Goal: Find specific page/section: Find specific page/section

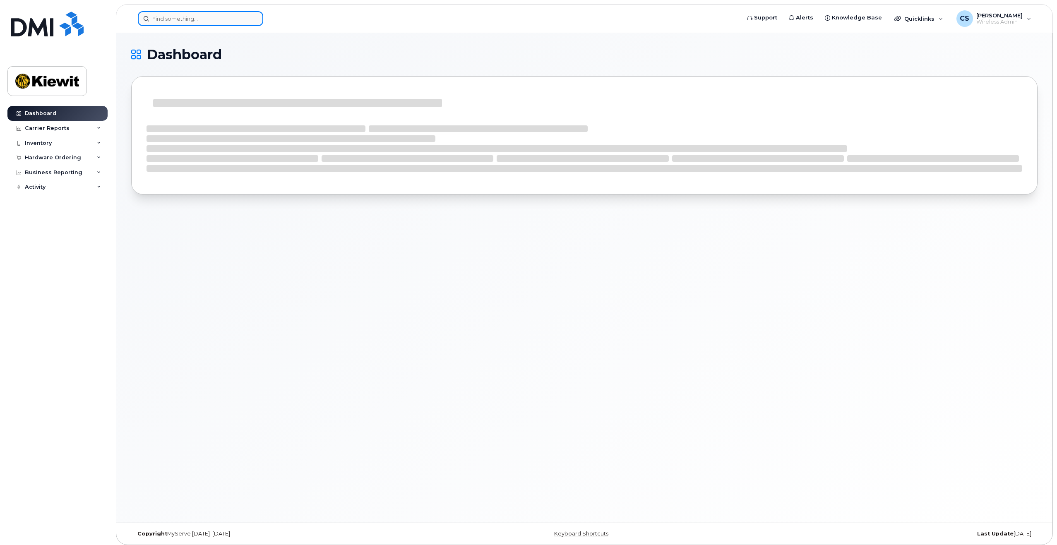
click at [224, 21] on input at bounding box center [200, 18] width 125 height 15
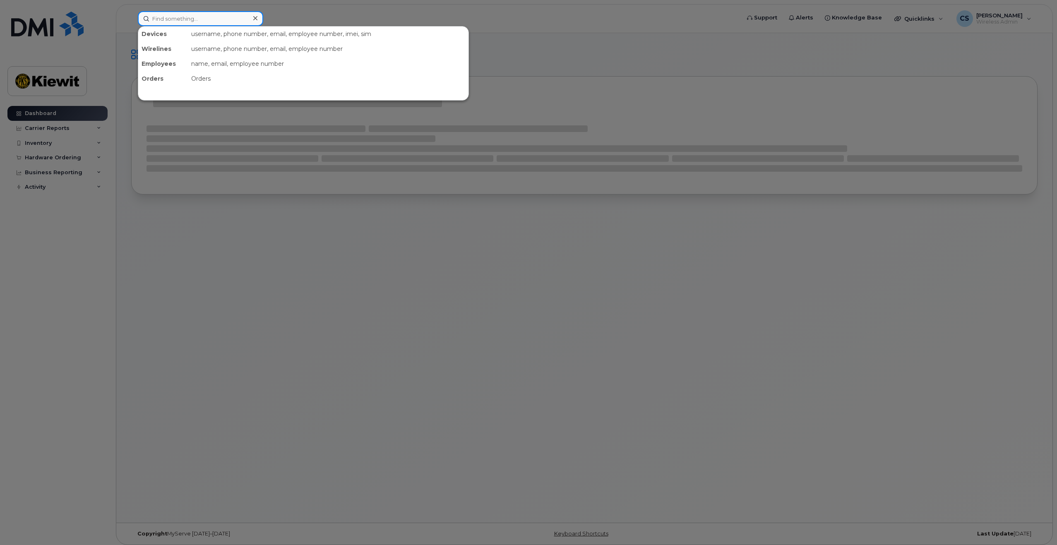
paste input "Kevin Robinson"
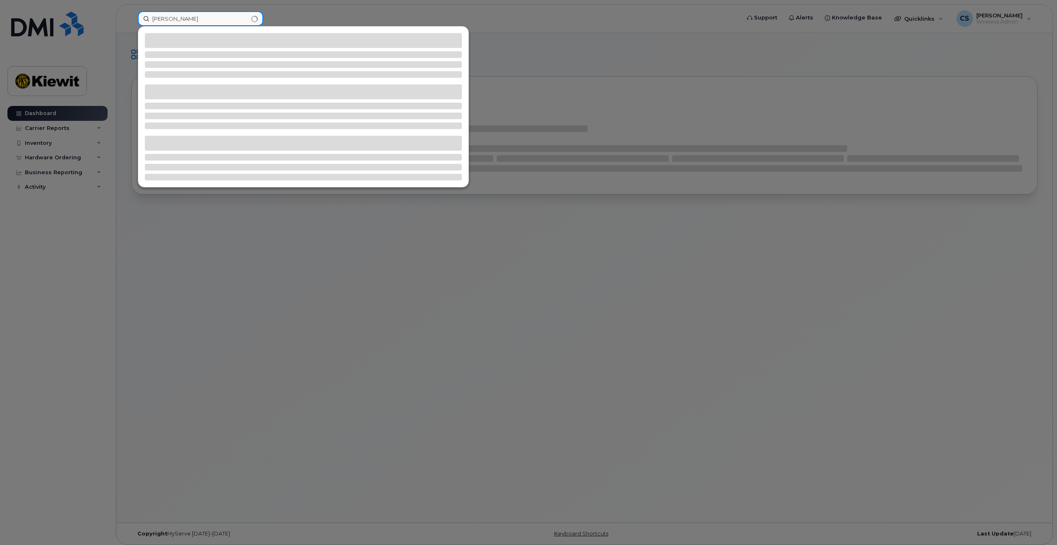
click at [179, 18] on input "Kevin Robinson" at bounding box center [200, 18] width 125 height 15
click at [175, 19] on input "Kevin Robinson" at bounding box center [200, 18] width 125 height 15
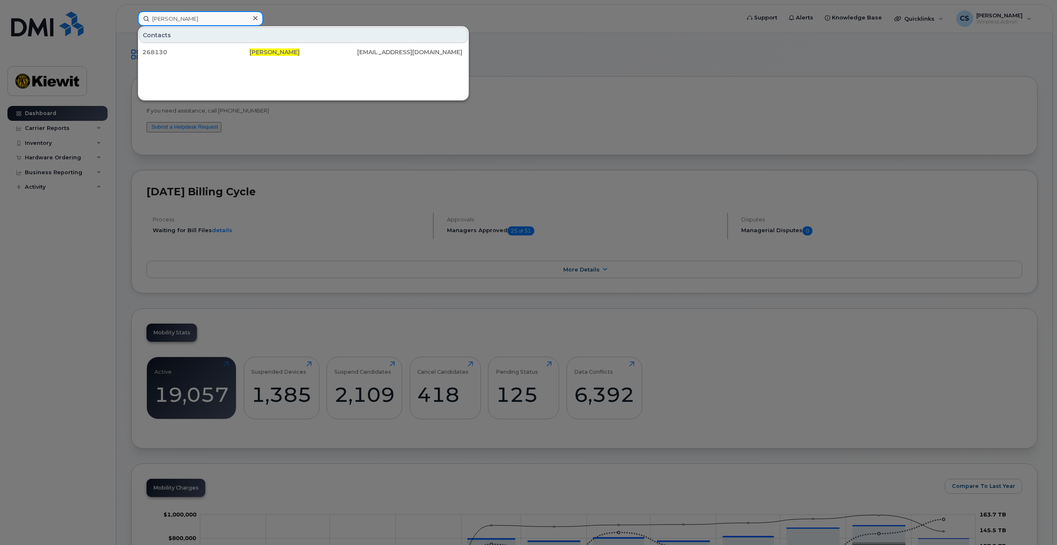
type input "Kevin Robinson"
click at [258, 16] on div at bounding box center [255, 18] width 12 height 12
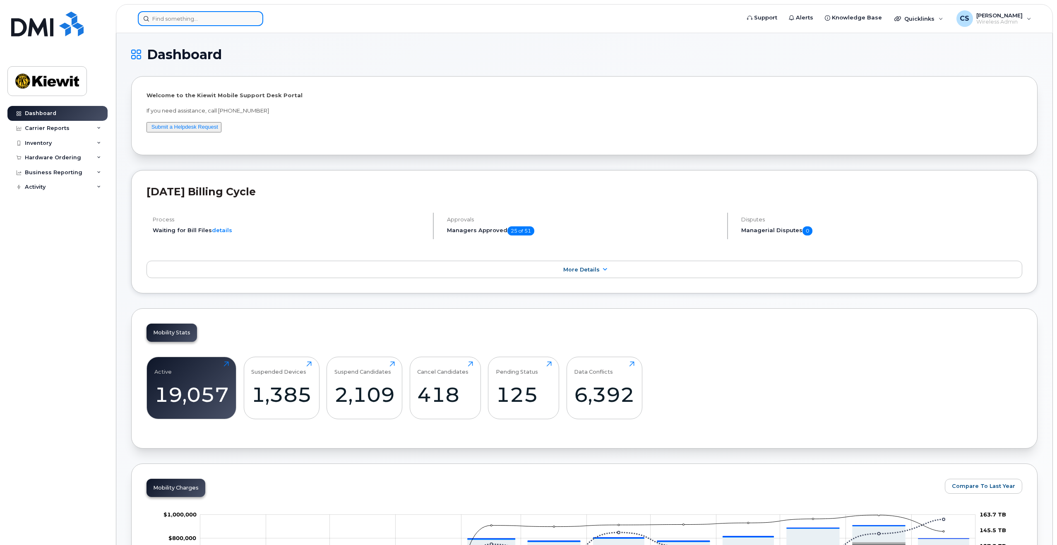
click at [254, 19] on div at bounding box center [200, 18] width 125 height 15
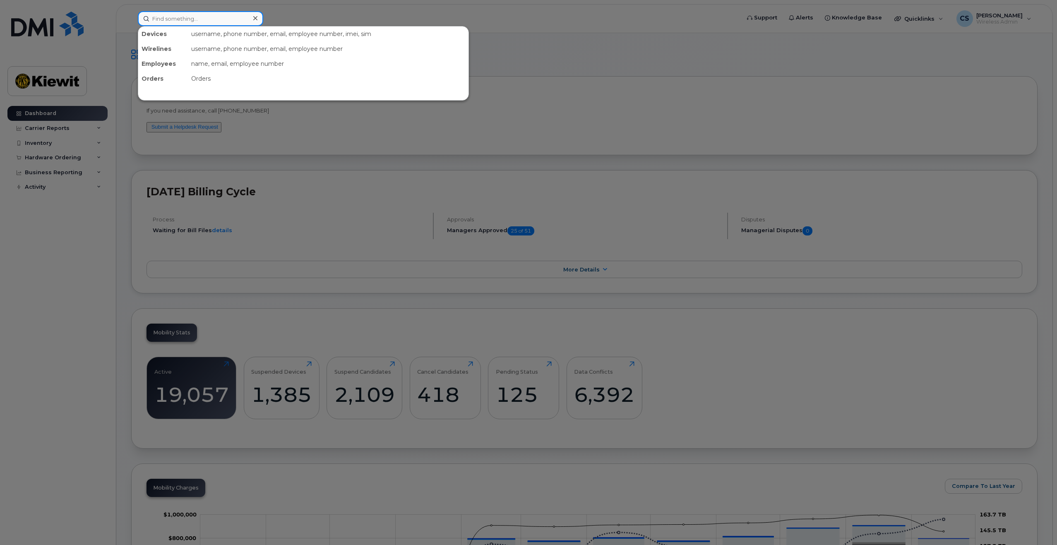
paste input "Brian Krempecki"
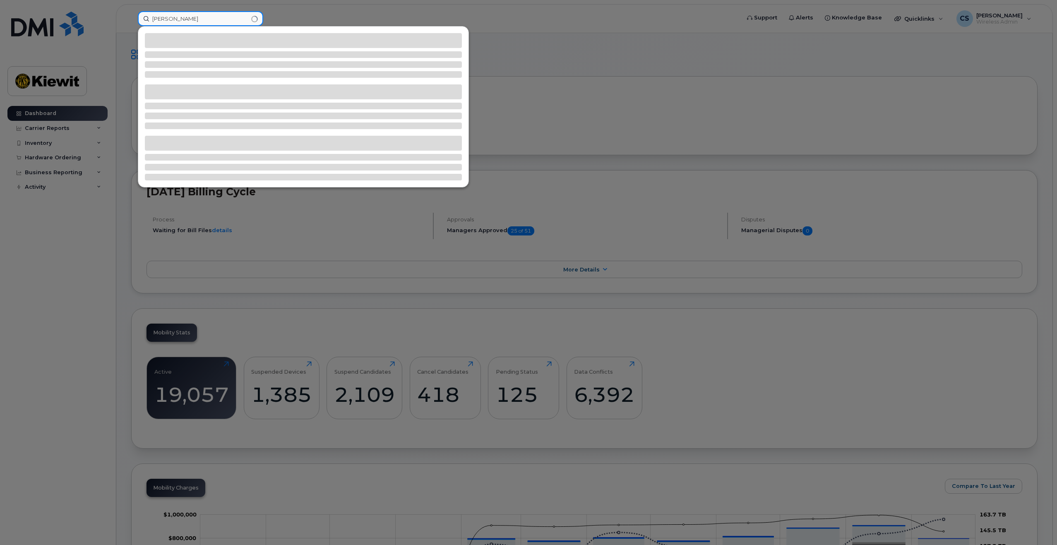
click at [175, 19] on input "Brian Krempecki" at bounding box center [200, 18] width 125 height 15
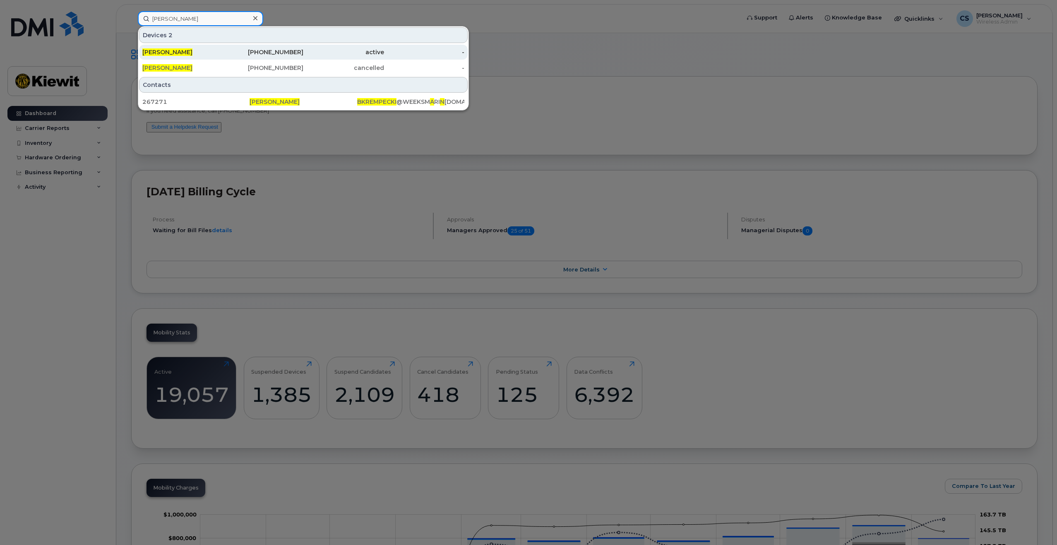
type input "Brian Krempecki"
click at [192, 51] on span "BRIAN KREMPECKI" at bounding box center [167, 51] width 50 height 7
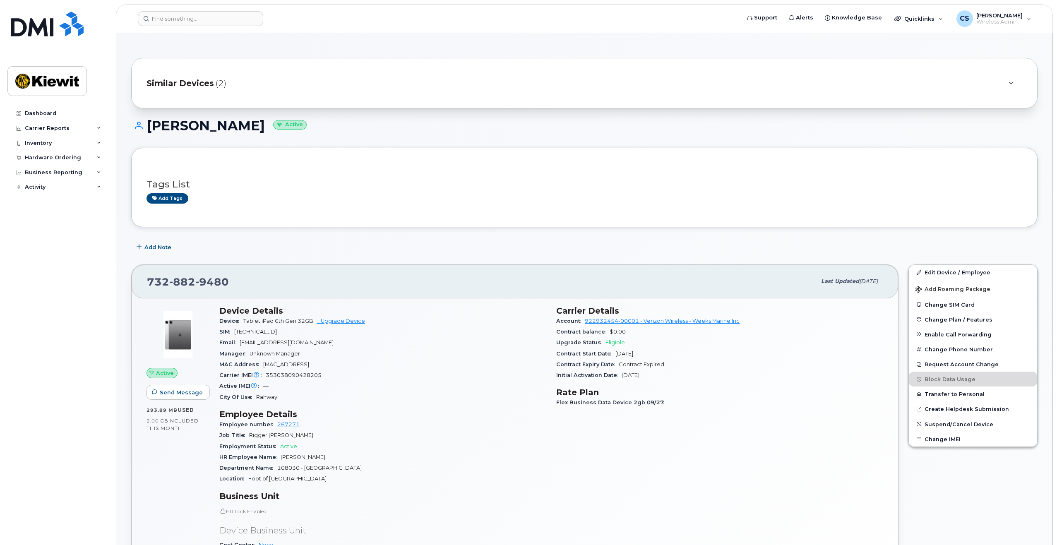
click at [297, 75] on div "Similar Devices (2)" at bounding box center [573, 83] width 853 height 20
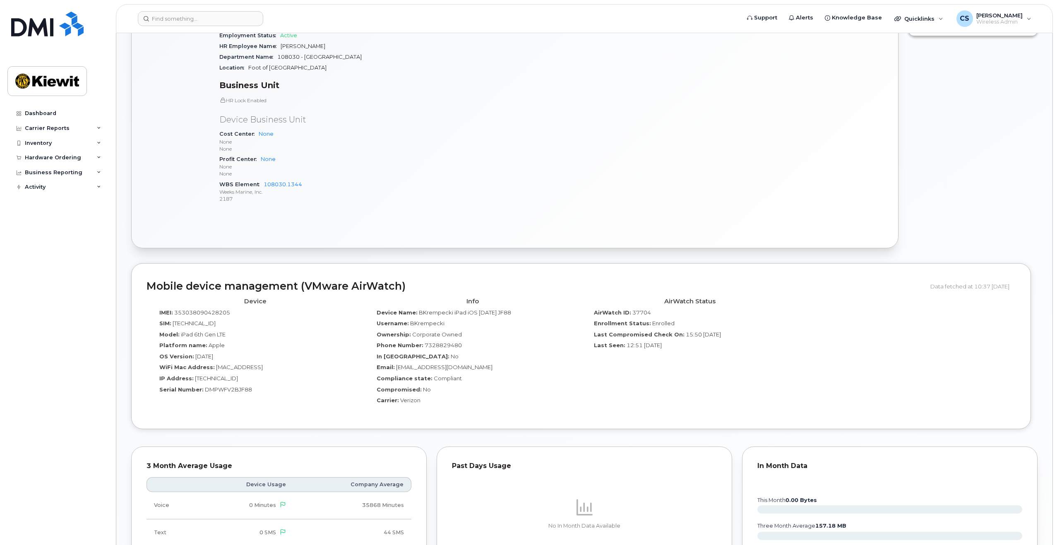
scroll to position [662, 0]
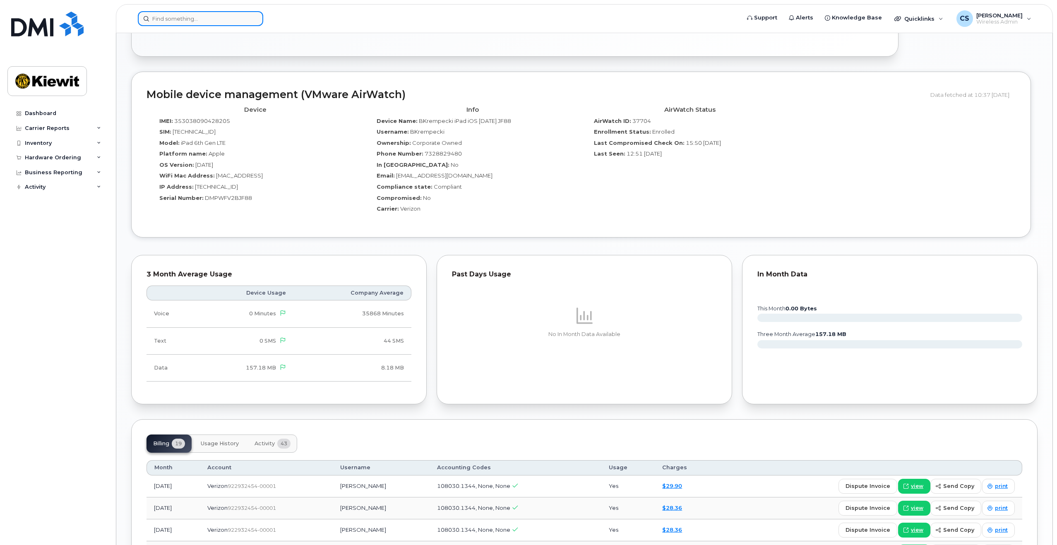
click at [230, 19] on input at bounding box center [200, 18] width 125 height 15
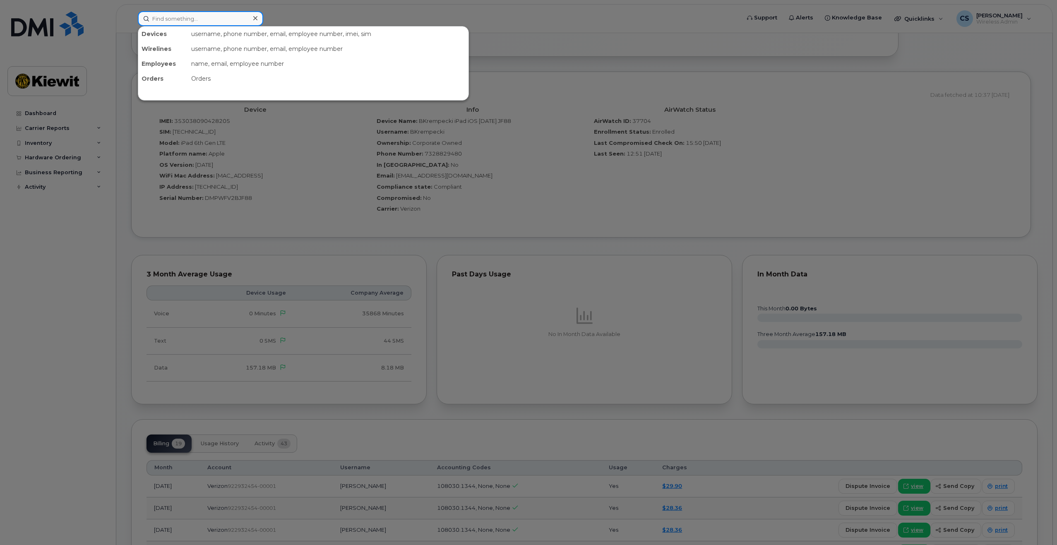
paste input "Christopher Devlin"
click at [188, 19] on input "Christopher Devlin" at bounding box center [200, 18] width 125 height 15
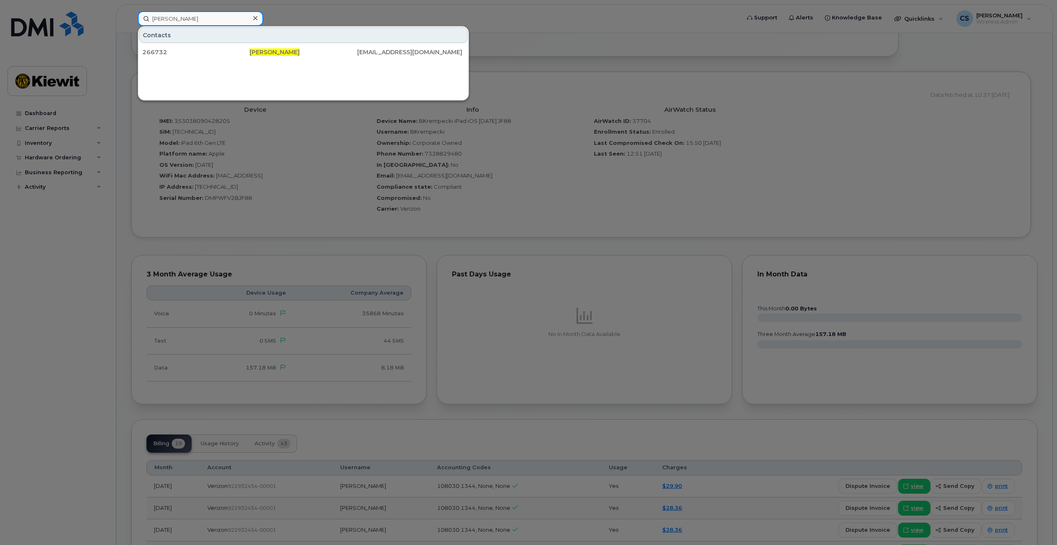
type input "Christopher Devlin"
click at [255, 14] on div "Christopher Devlin" at bounding box center [200, 18] width 125 height 15
click at [254, 17] on icon at bounding box center [255, 18] width 4 height 4
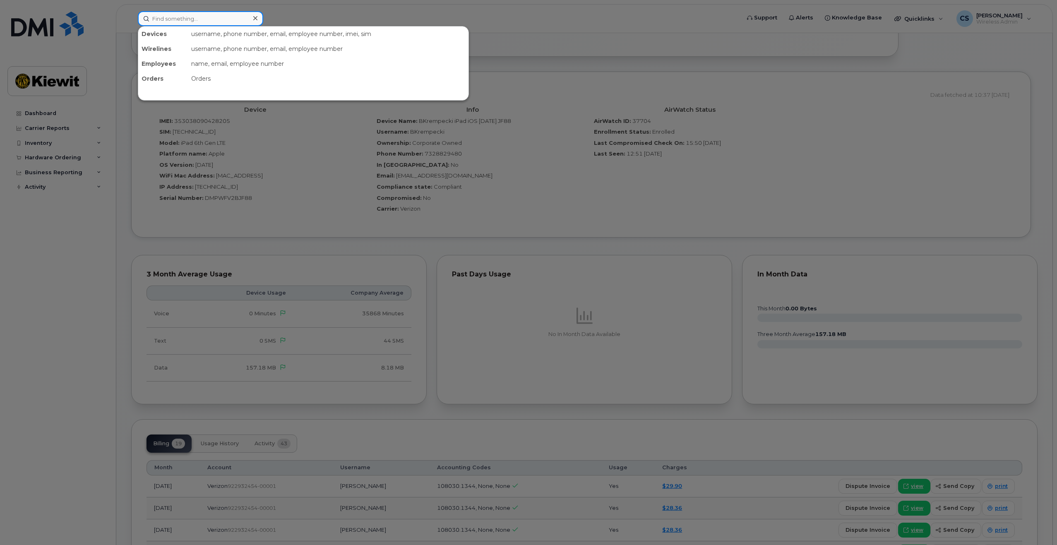
click at [207, 23] on input at bounding box center [200, 18] width 125 height 15
paste input "Ryan Walpole"
click at [175, 20] on input "Ryan Walpole" at bounding box center [200, 18] width 125 height 15
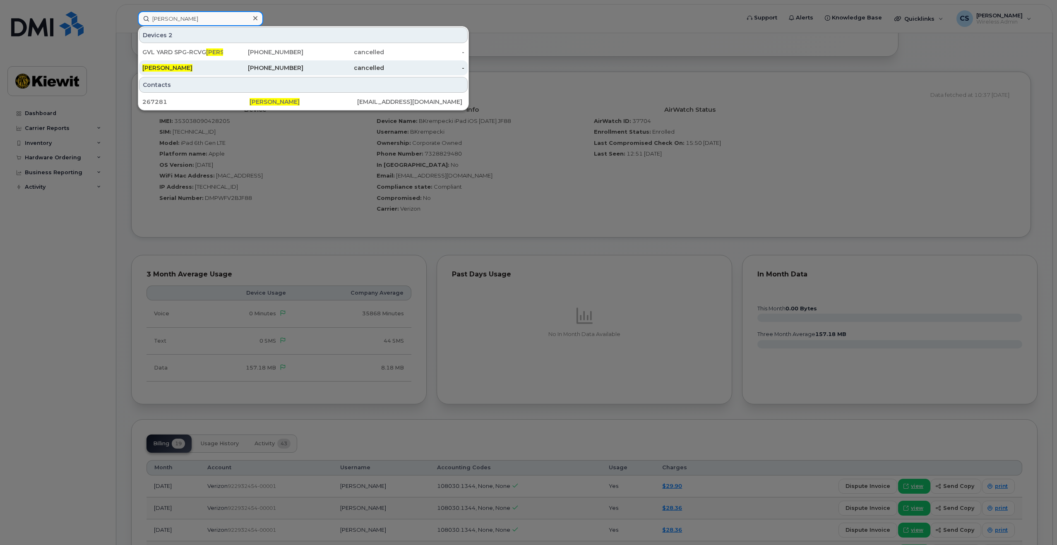
type input "Ryan Walpole"
click at [202, 69] on div "RYAN WALPOLE" at bounding box center [182, 68] width 81 height 8
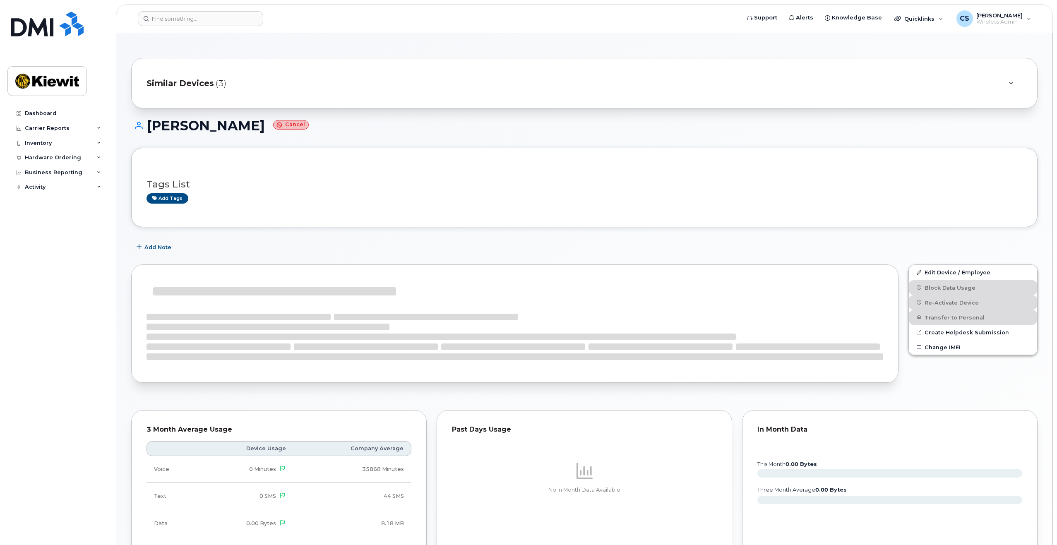
click at [233, 82] on div "Similar Devices (3)" at bounding box center [573, 83] width 853 height 20
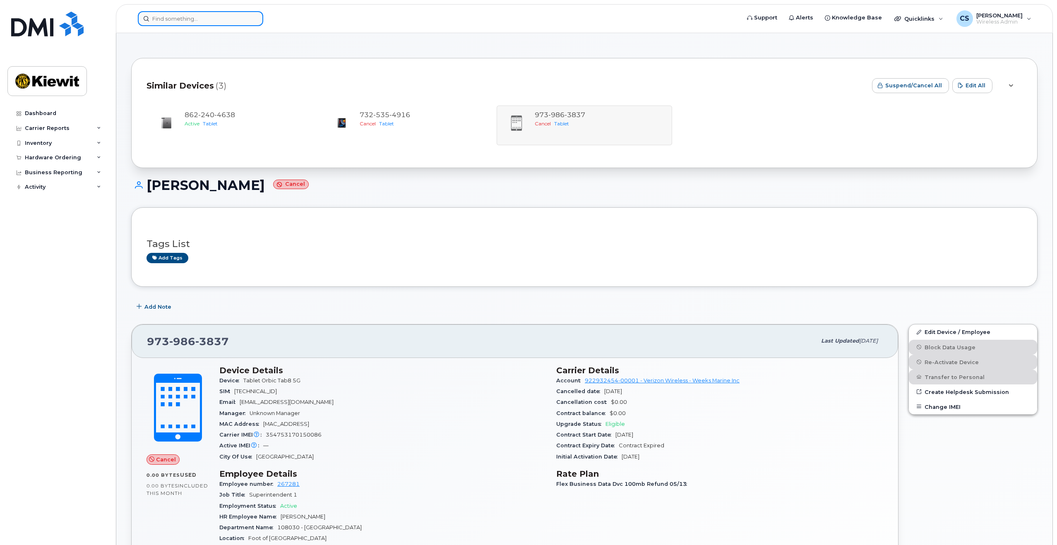
click at [253, 24] on div at bounding box center [200, 18] width 125 height 15
paste input "Direnc Demirbas"
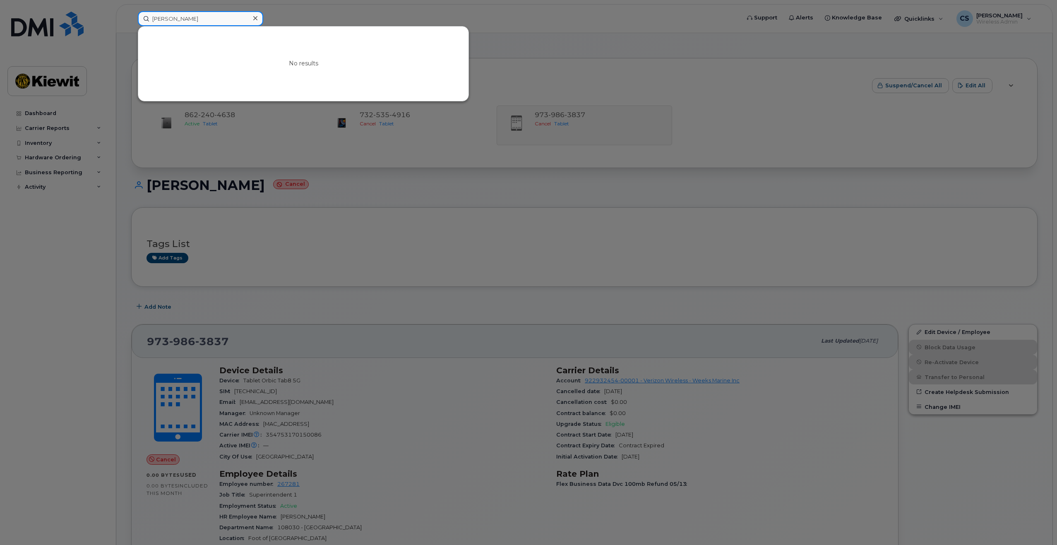
click at [178, 22] on input "Direnc Demirbas" at bounding box center [200, 18] width 125 height 15
click at [1056, 328] on div at bounding box center [528, 272] width 1057 height 545
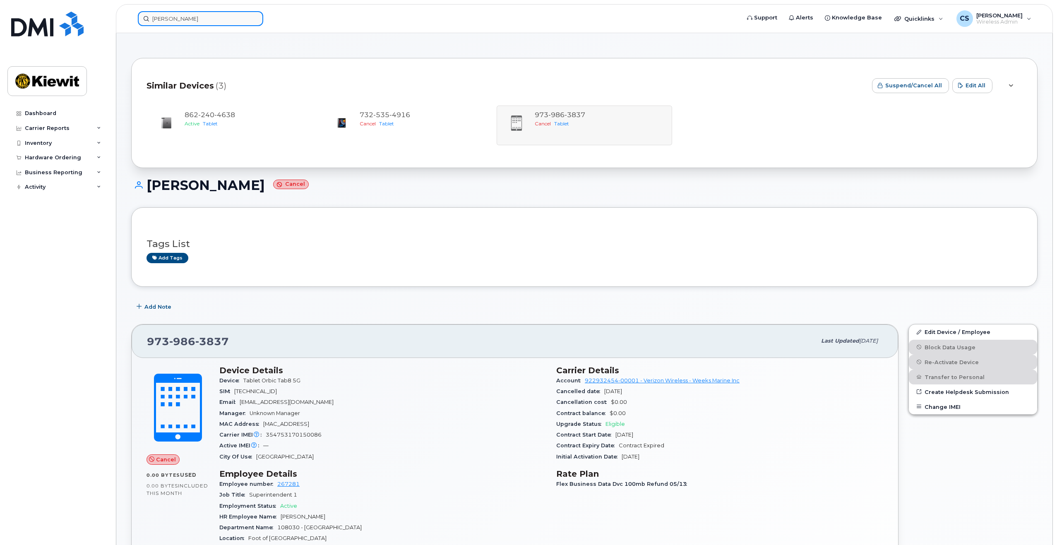
click at [229, 16] on input "Direnc Demirbas" at bounding box center [200, 18] width 125 height 15
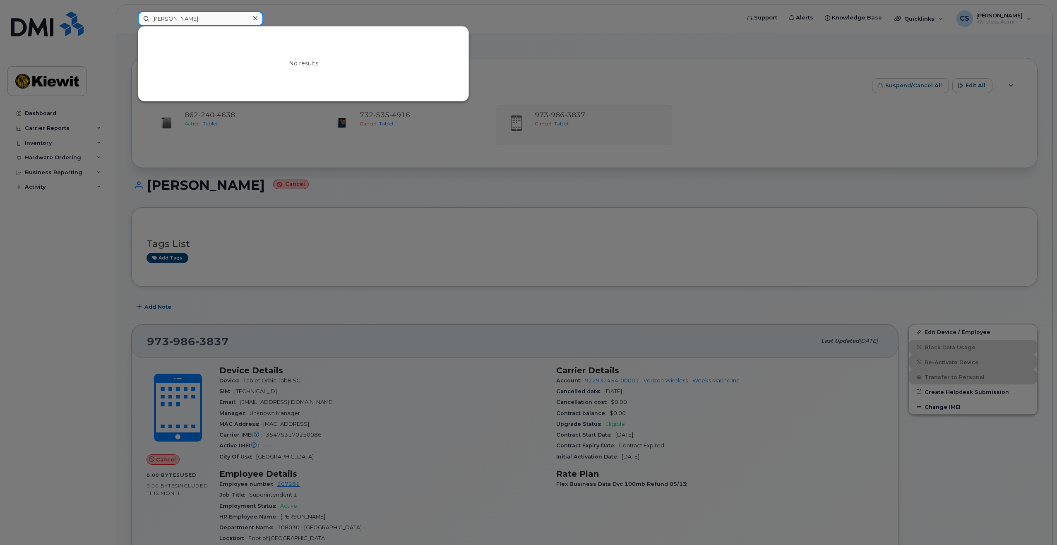
paste input "Blake Yaffee"
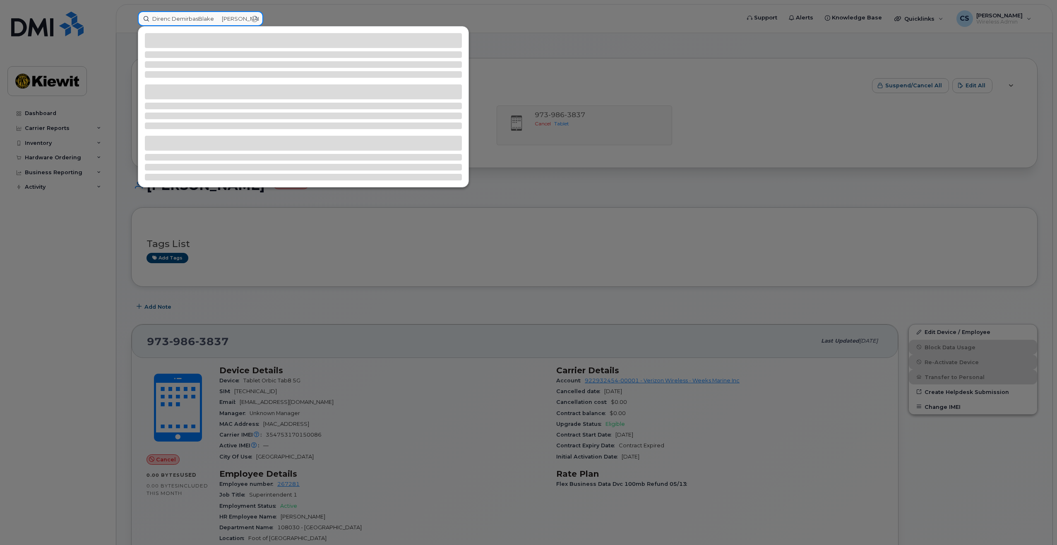
click at [261, 16] on input "Direnc DemirbasBlake Yaffee" at bounding box center [200, 18] width 125 height 15
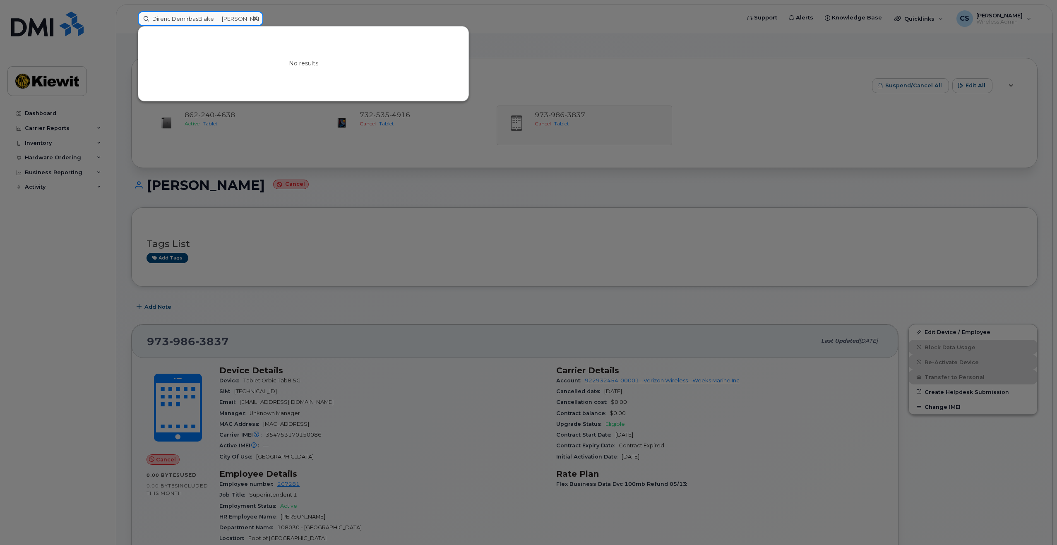
click at [241, 17] on input "Direnc DemirbasBlake Yaffee" at bounding box center [200, 18] width 125 height 15
type input "Direnc DemirbasBlake Yaffee"
click at [257, 17] on icon at bounding box center [255, 18] width 4 height 4
click at [214, 24] on input at bounding box center [200, 18] width 125 height 15
paste input "Blake Yaffee"
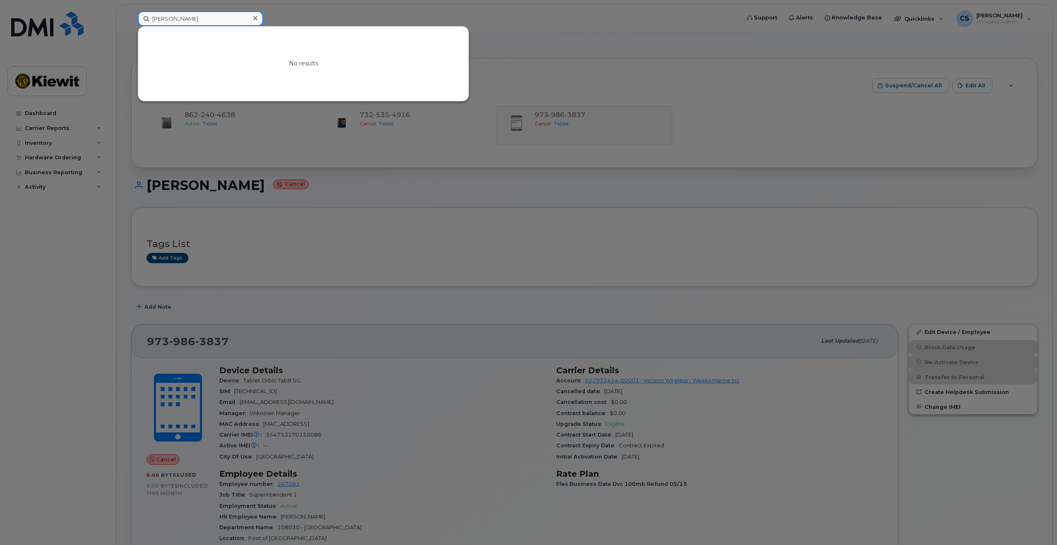
click at [177, 17] on input "Blake Yaffee" at bounding box center [200, 18] width 125 height 15
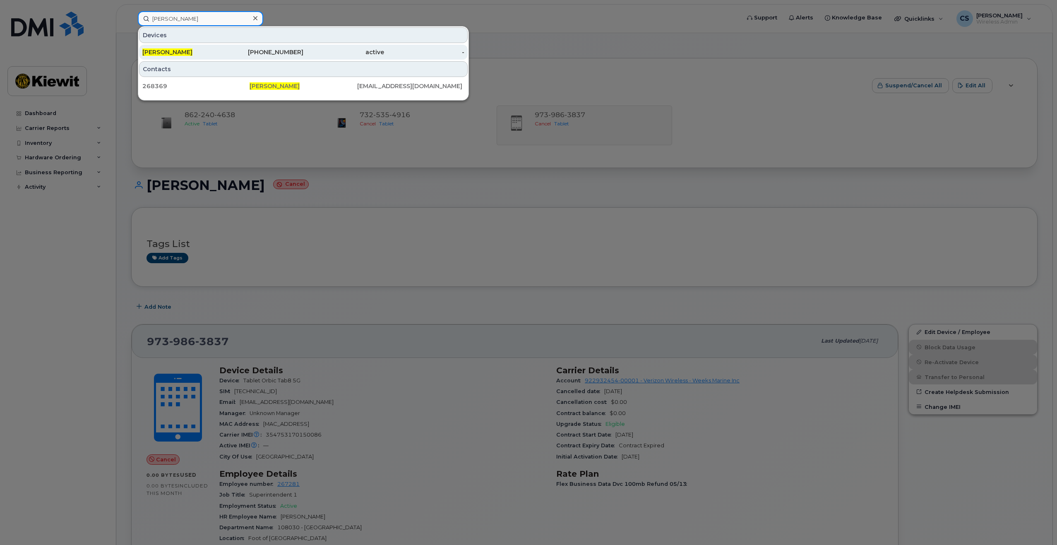
type input "Blake Yaffee"
click at [225, 49] on div "206-229-5654" at bounding box center [263, 52] width 81 height 8
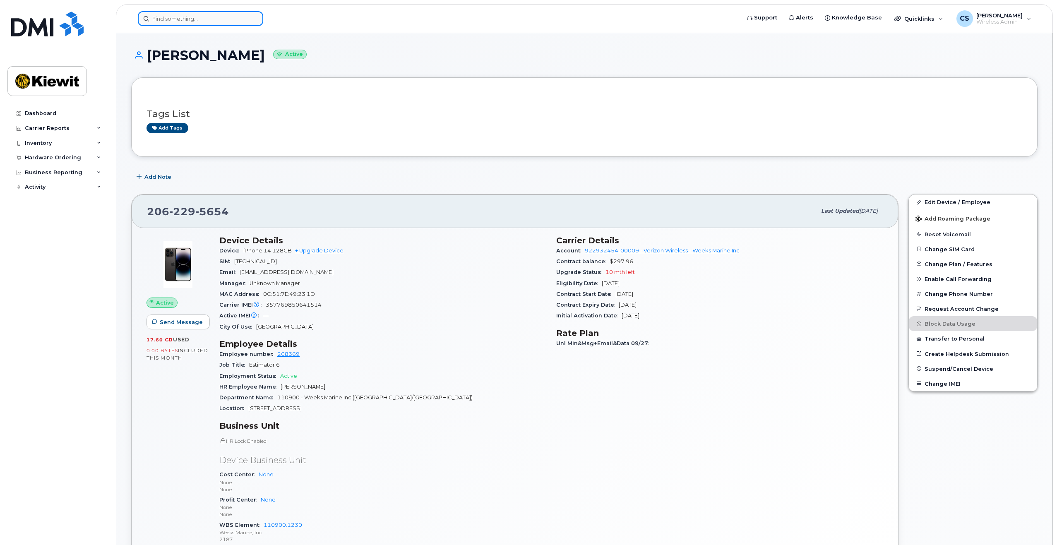
click at [223, 16] on input at bounding box center [200, 18] width 125 height 15
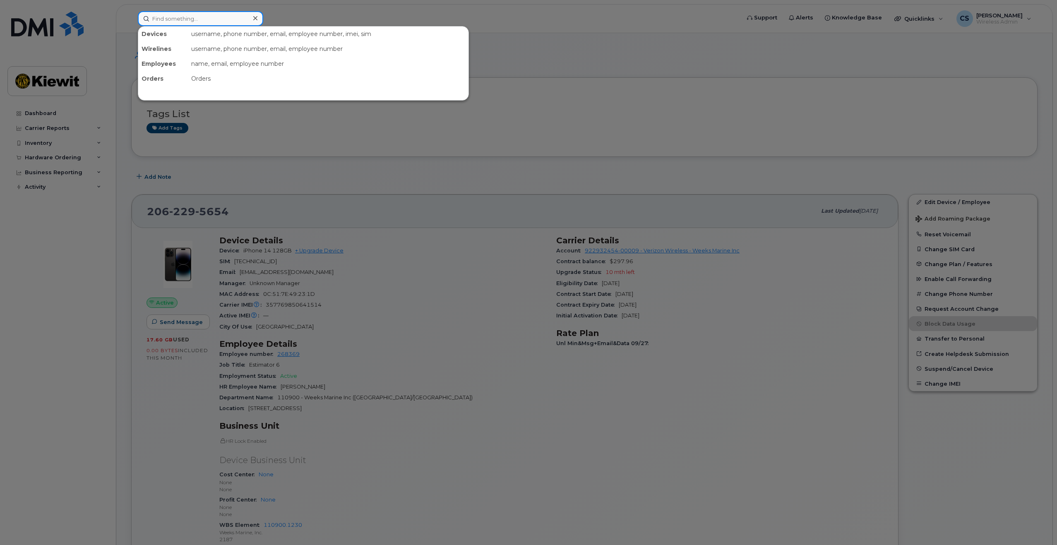
paste input "Claudy Pelingon"
click at [178, 16] on input "Claudy Pelingon" at bounding box center [200, 18] width 125 height 15
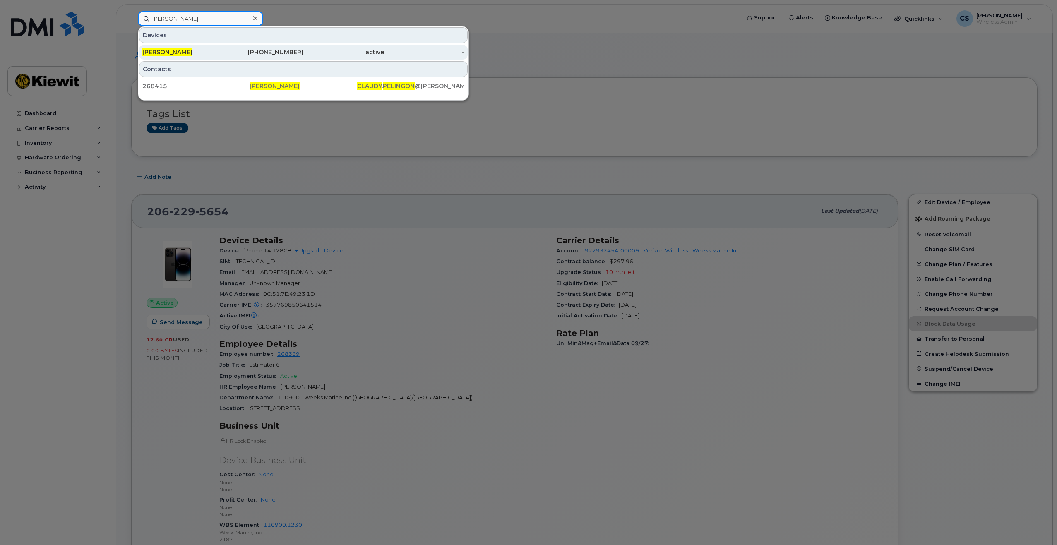
type input "Claudy Pelingon"
click at [219, 51] on div "CLAUDY PELINGON" at bounding box center [182, 52] width 81 height 8
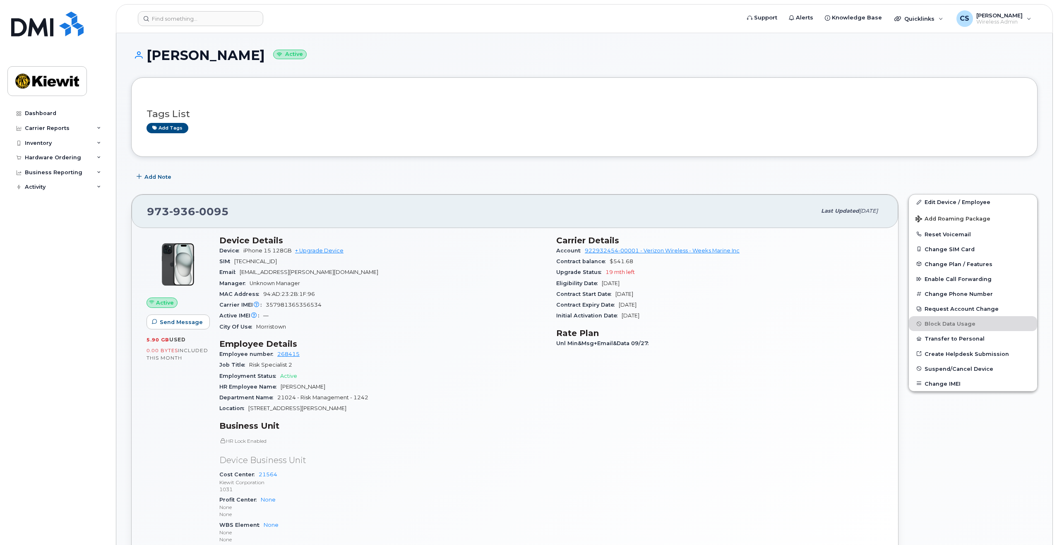
scroll to position [290, 0]
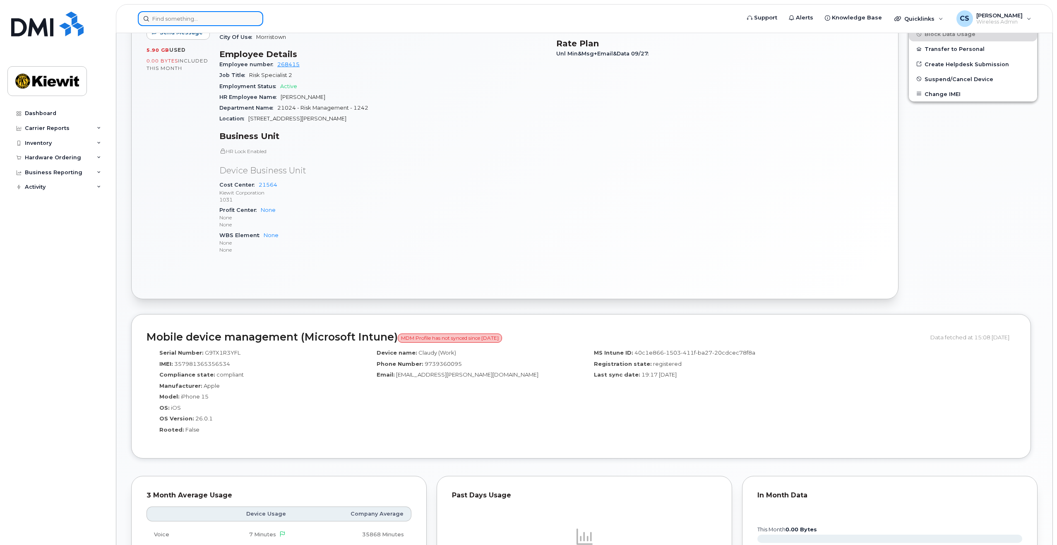
click at [218, 16] on input at bounding box center [200, 18] width 125 height 15
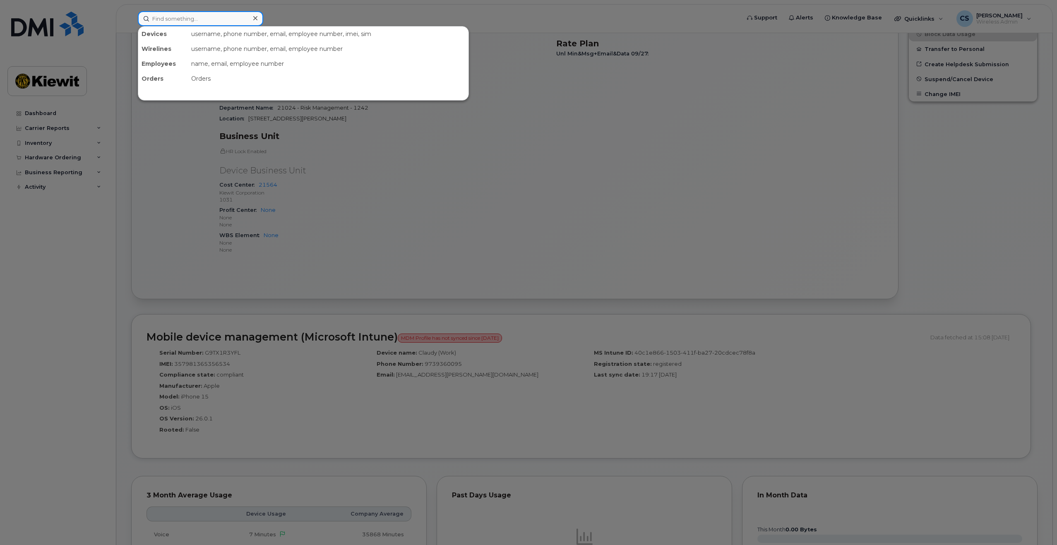
paste input "[PERSON_NAME]"
click at [176, 19] on input "[PERSON_NAME]" at bounding box center [200, 18] width 125 height 15
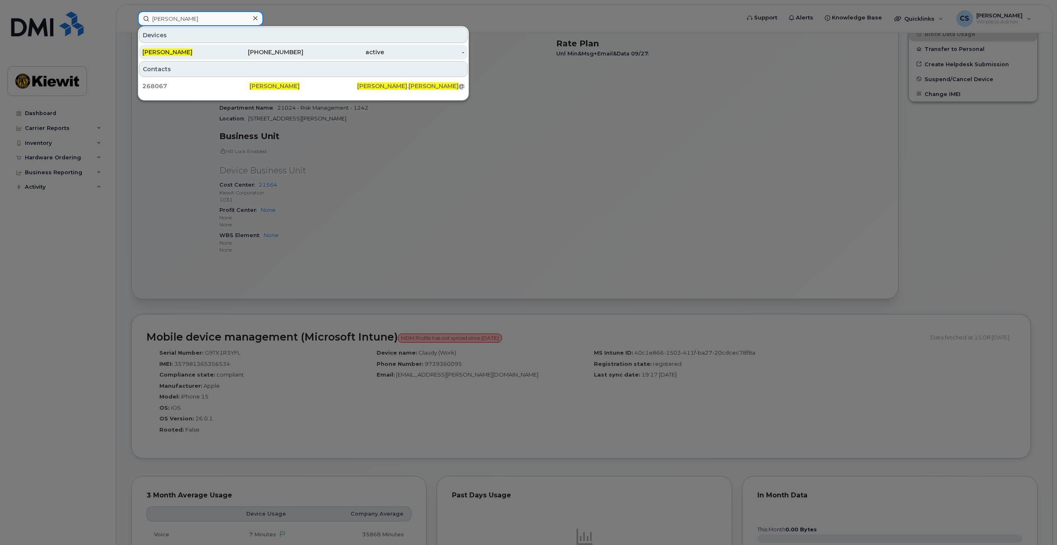
type input "[PERSON_NAME]"
click at [276, 56] on div "[PHONE_NUMBER]" at bounding box center [263, 52] width 81 height 8
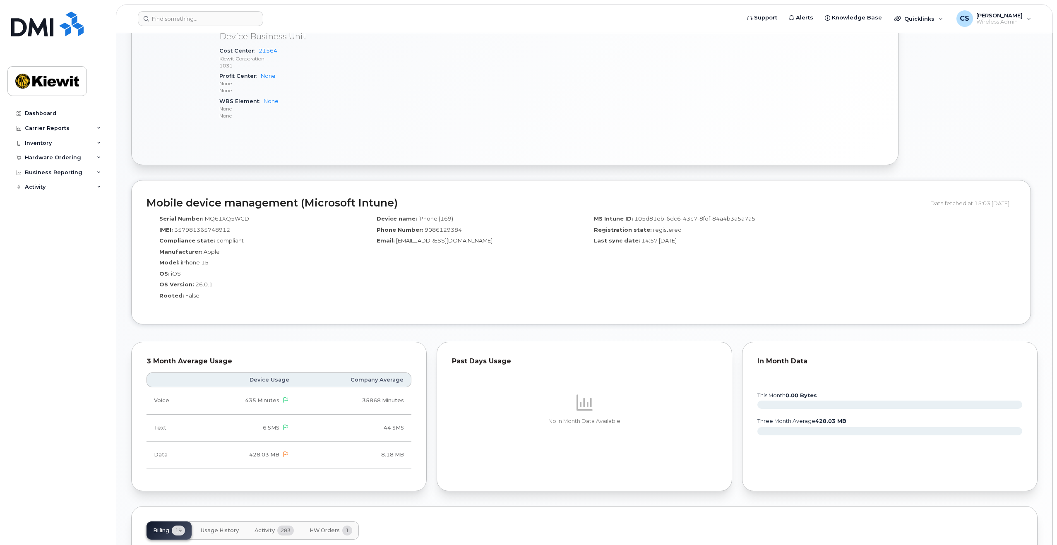
scroll to position [497, 0]
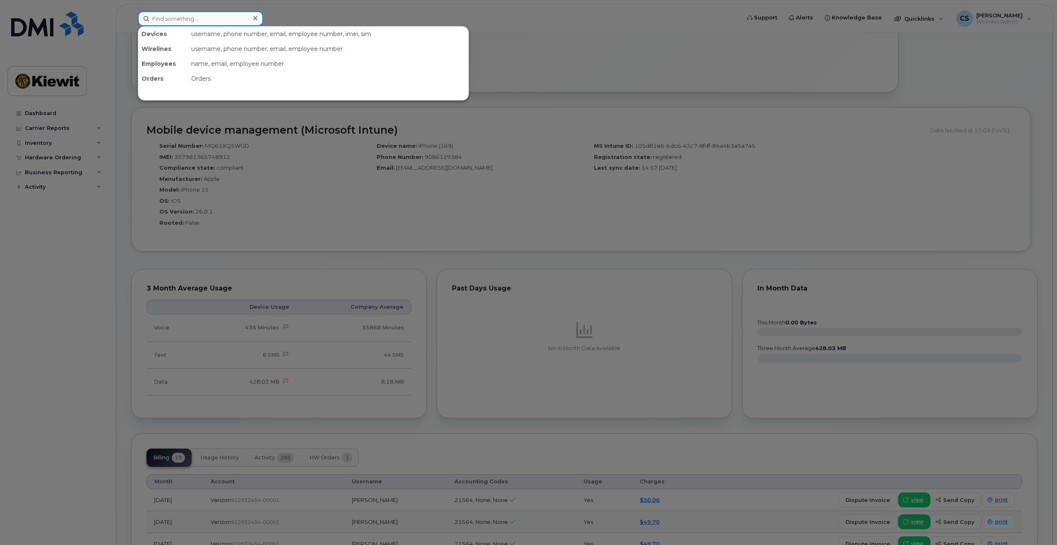
click at [154, 17] on input at bounding box center [200, 18] width 125 height 15
paste input "David Konz"
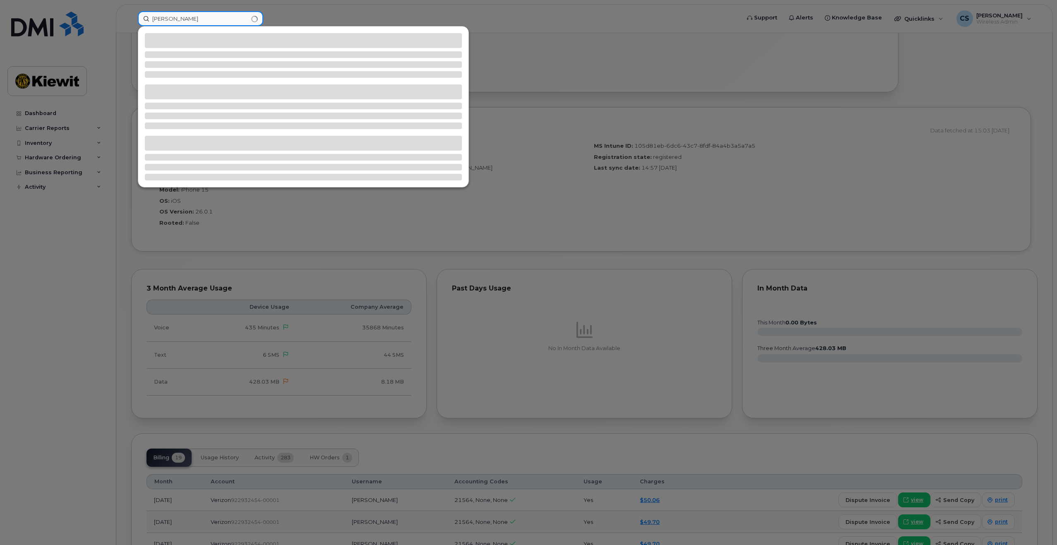
click at [175, 19] on input "David Konz" at bounding box center [200, 18] width 125 height 15
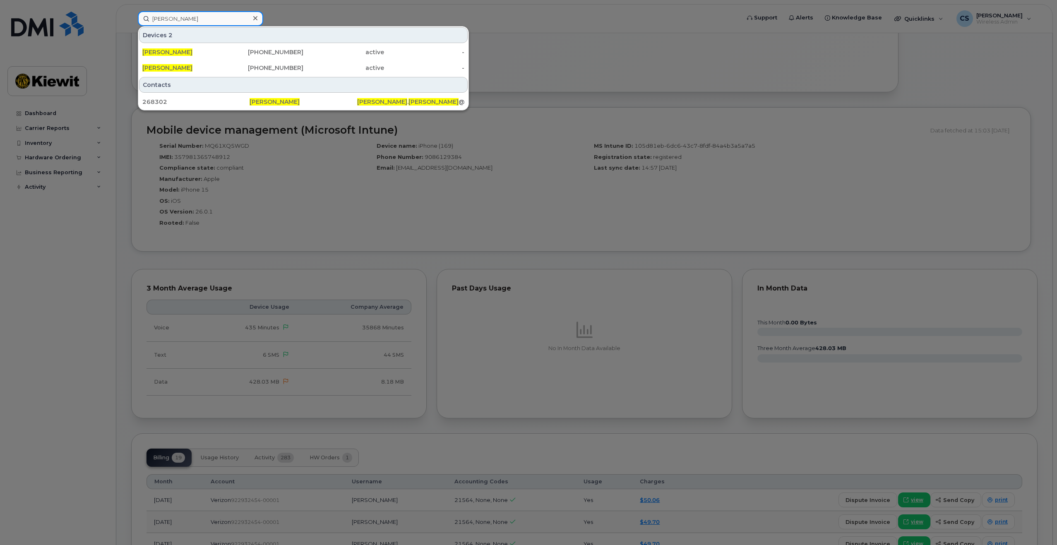
type input "[PERSON_NAME]"
click at [221, 48] on div "[PERSON_NAME]" at bounding box center [182, 52] width 81 height 15
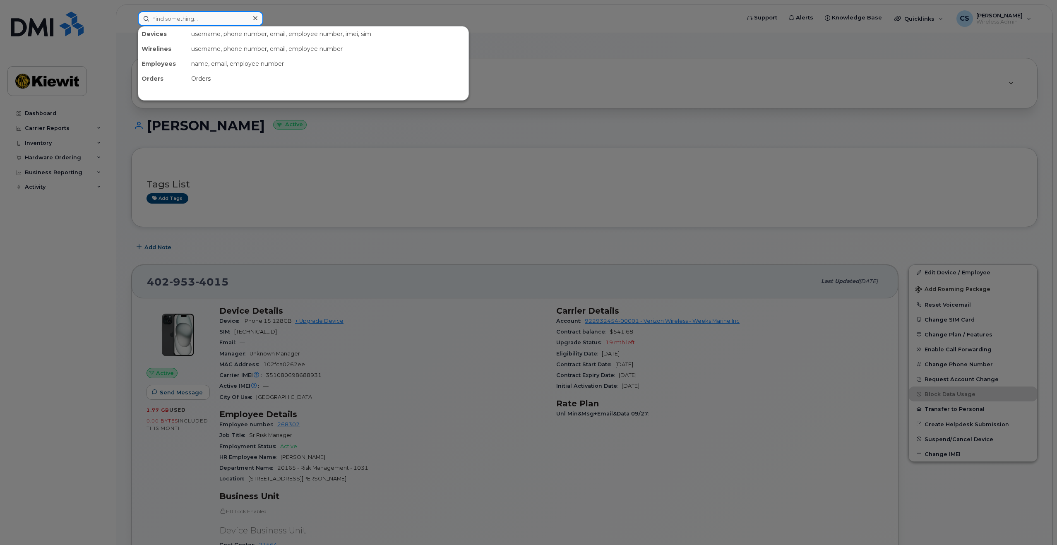
click at [212, 18] on input at bounding box center [200, 18] width 125 height 15
paste input "[PERSON_NAME]"
drag, startPoint x: 173, startPoint y: 16, endPoint x: 202, endPoint y: 11, distance: 29.9
click at [176, 15] on input "[PERSON_NAME]" at bounding box center [200, 18] width 125 height 15
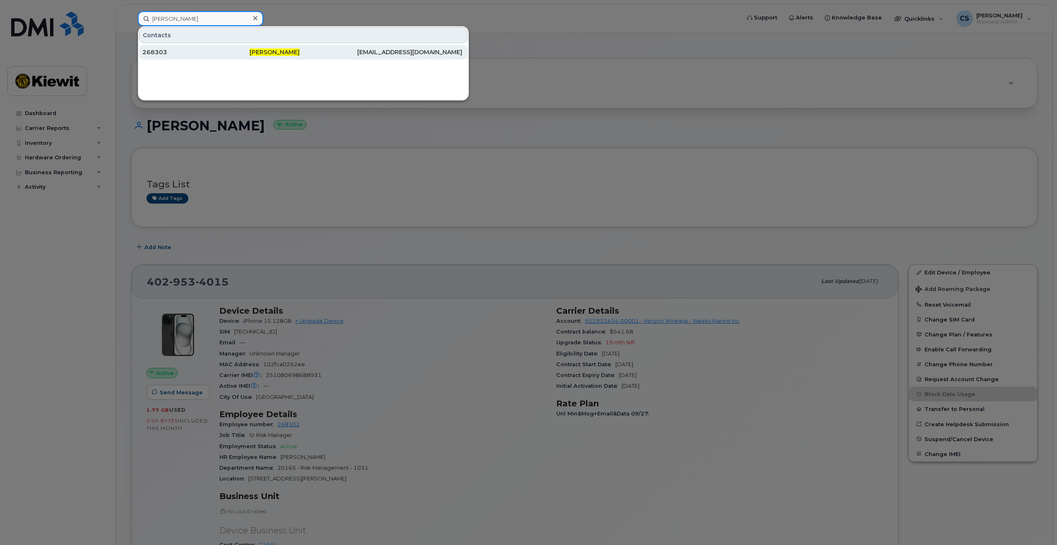
type input "[PERSON_NAME]"
click at [207, 54] on div "268303" at bounding box center [195, 52] width 107 height 8
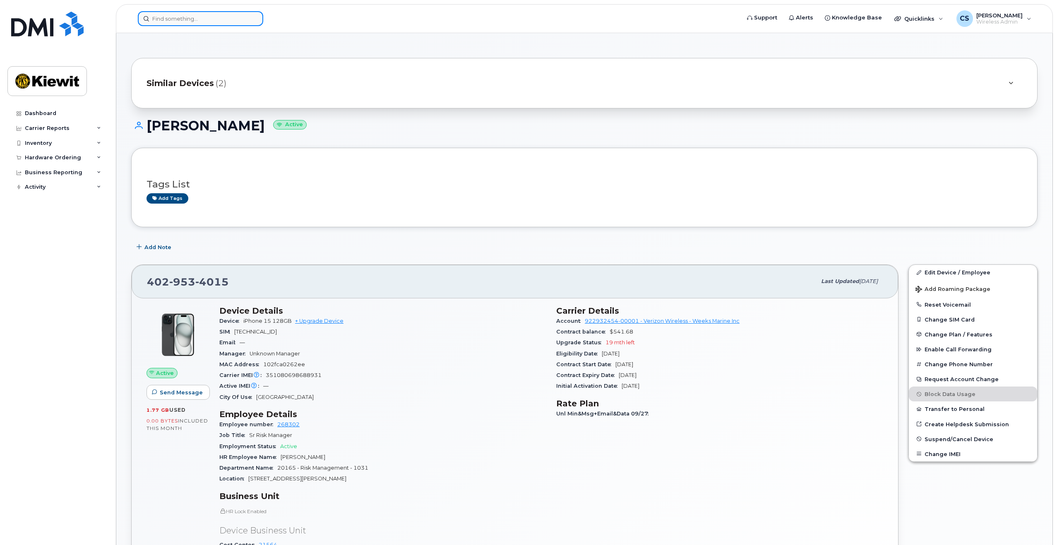
click at [195, 15] on input at bounding box center [200, 18] width 125 height 15
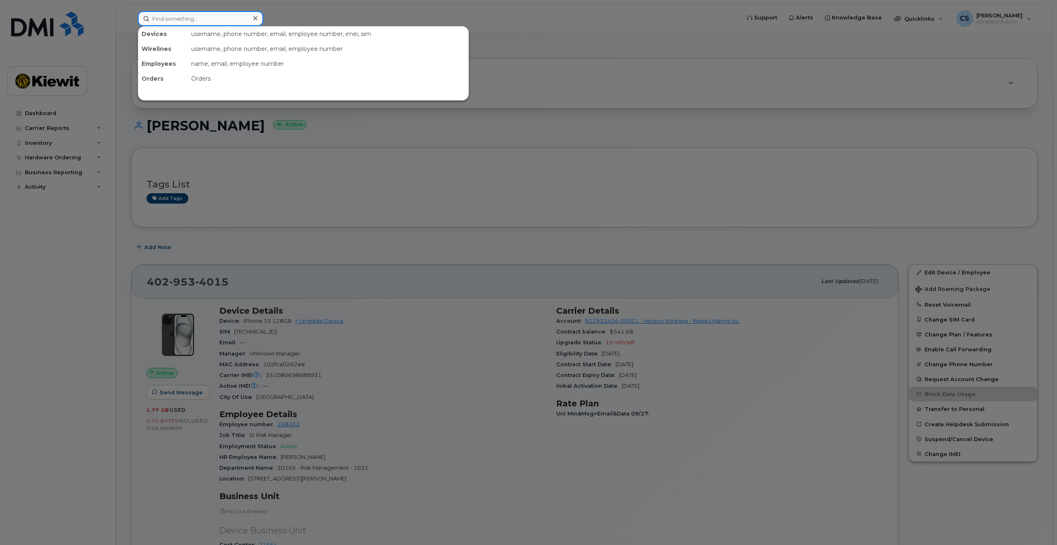
paste input "Casey Baquero"
click at [177, 13] on input "Casey Baquero" at bounding box center [200, 18] width 125 height 15
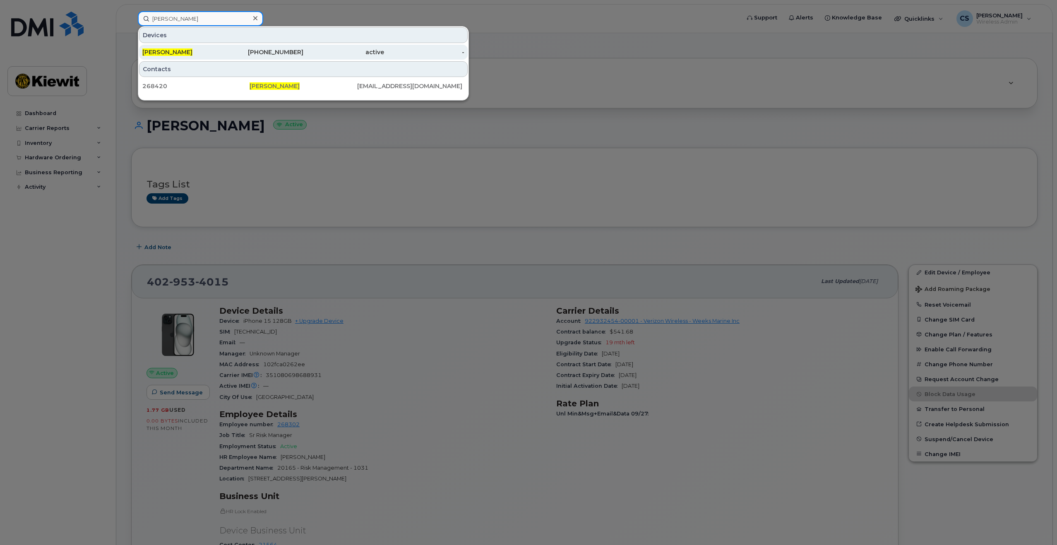
type input "Casey Baquero"
click at [200, 53] on div "CASEY BAQUERO" at bounding box center [182, 52] width 81 height 8
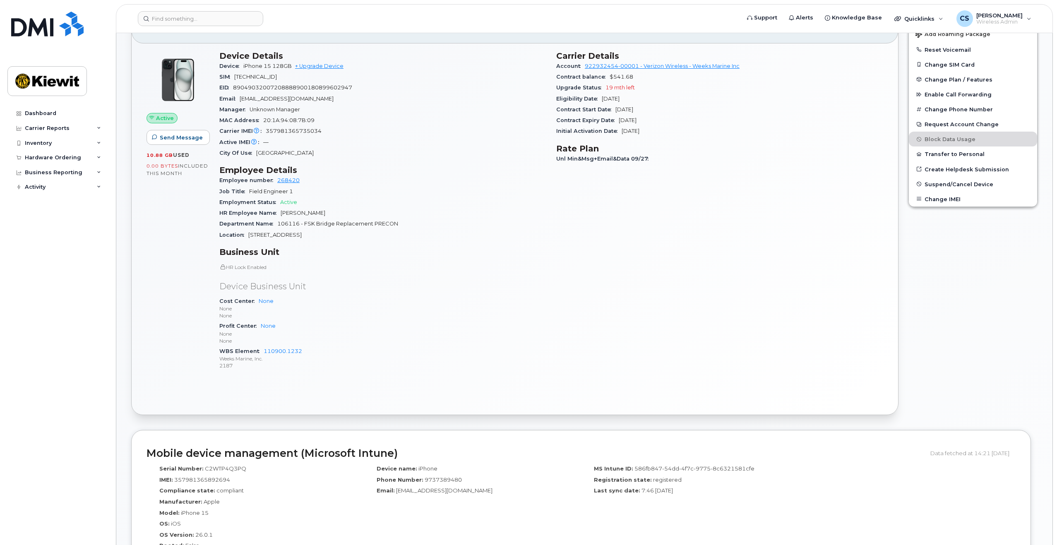
scroll to position [373, 0]
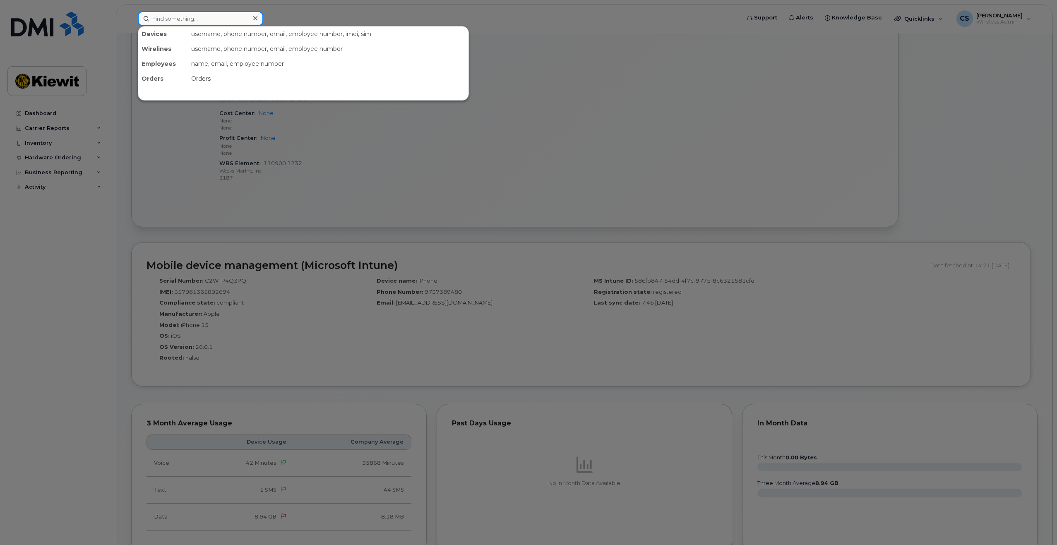
click at [198, 20] on input at bounding box center [200, 18] width 125 height 15
paste input "[PERSON_NAME]"
click at [176, 19] on input "[PERSON_NAME]" at bounding box center [200, 18] width 125 height 15
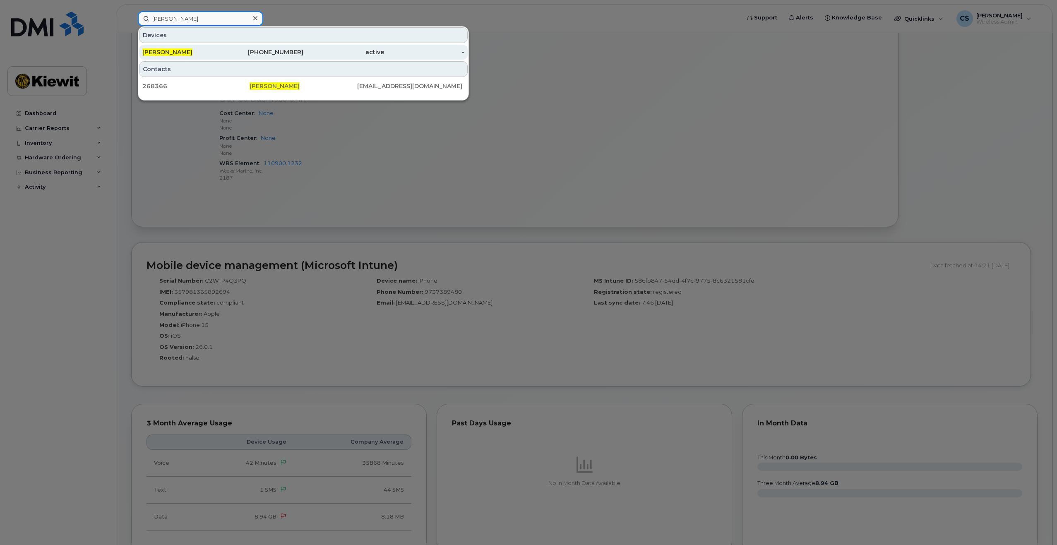
type input "[PERSON_NAME]"
click at [214, 54] on div "[PERSON_NAME]" at bounding box center [182, 52] width 81 height 8
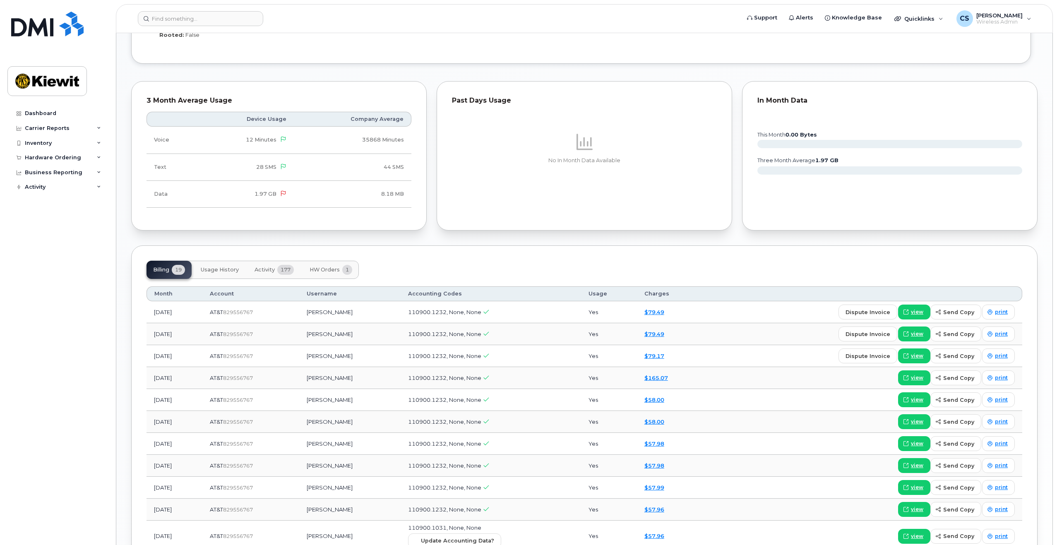
scroll to position [704, 0]
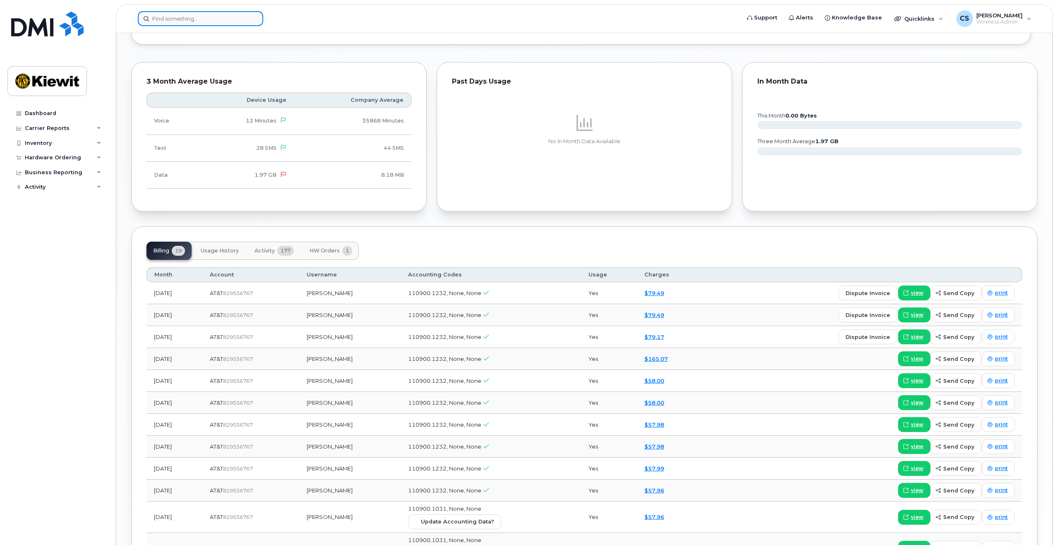
click at [205, 17] on input at bounding box center [200, 18] width 125 height 15
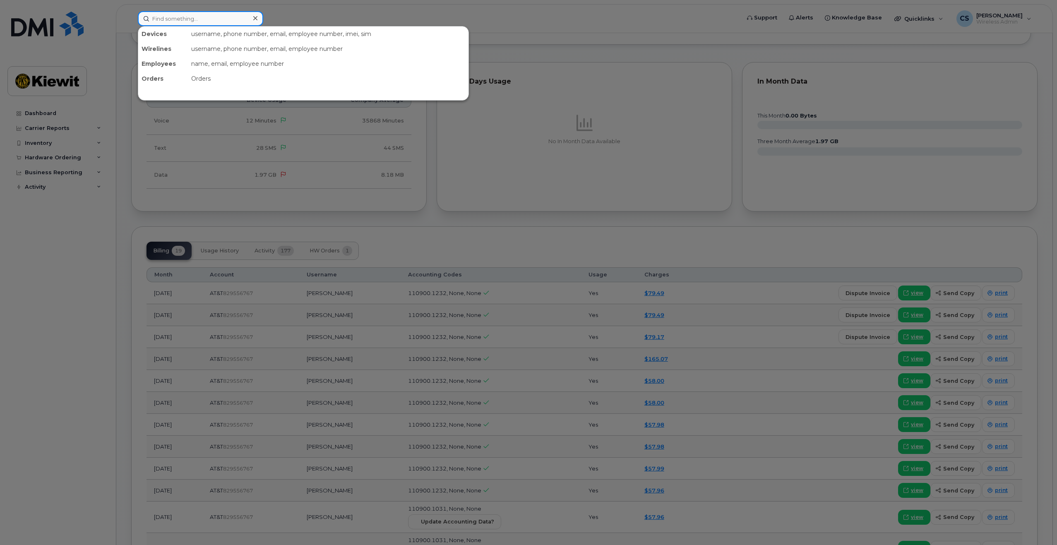
paste input "[PERSON_NAME]"
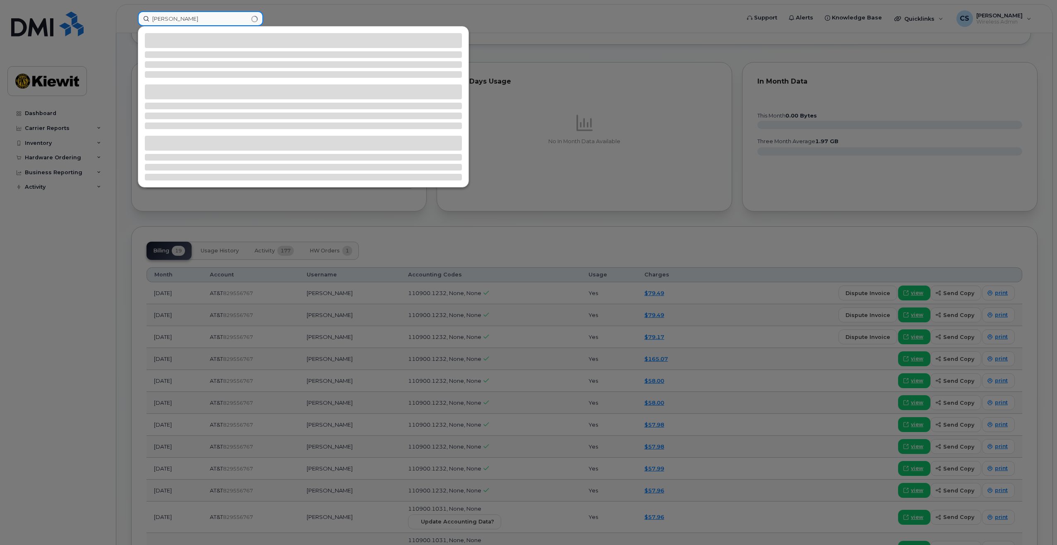
click at [177, 18] on input "Patrick Richardson" at bounding box center [200, 18] width 125 height 15
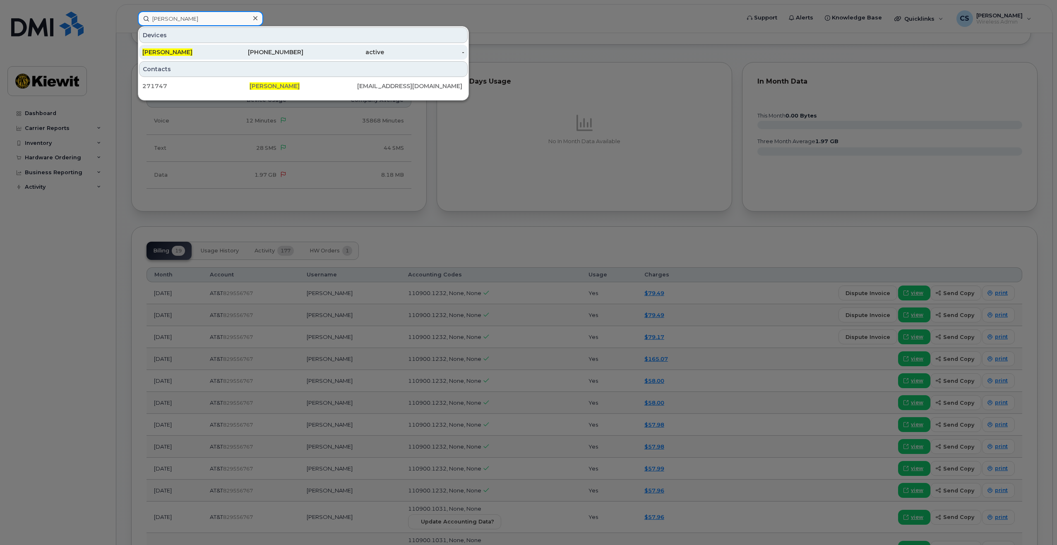
type input "[PERSON_NAME]"
click at [229, 48] on div "985-273-2091" at bounding box center [263, 52] width 81 height 8
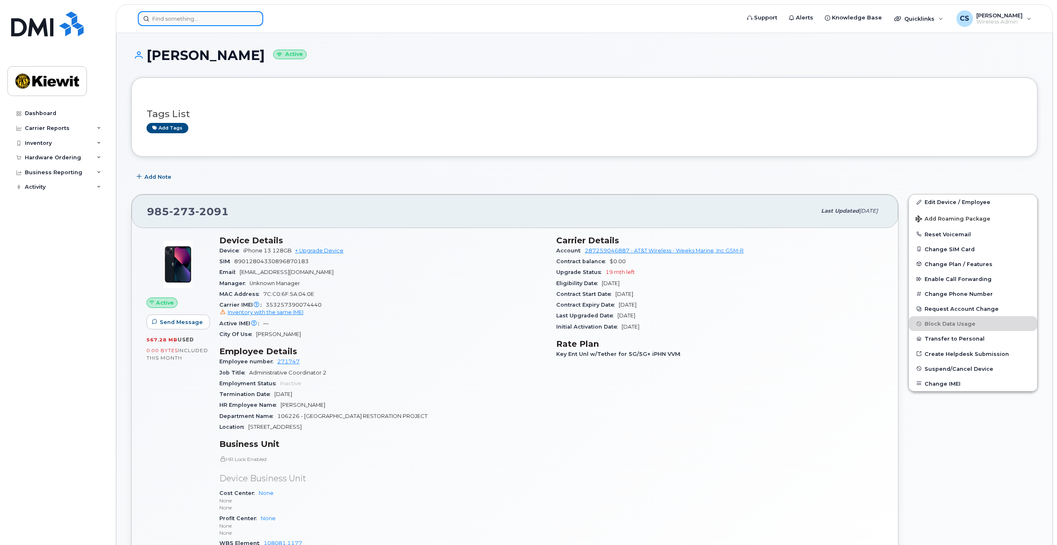
click at [216, 12] on input at bounding box center [200, 18] width 125 height 15
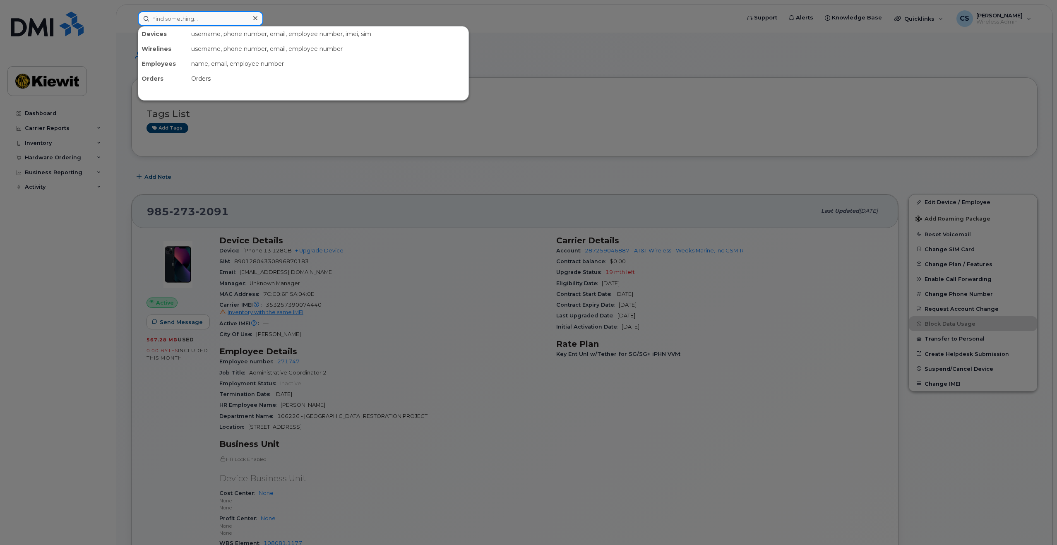
paste input "Melissa Thompson"
click at [180, 19] on input "Melissa Thompson" at bounding box center [200, 18] width 125 height 15
click at [178, 17] on input "Melissa Thompson" at bounding box center [200, 18] width 125 height 15
click at [176, 19] on input "Melissa Thompson" at bounding box center [200, 18] width 125 height 15
click at [175, 20] on input "Melissa Thompson" at bounding box center [200, 18] width 125 height 15
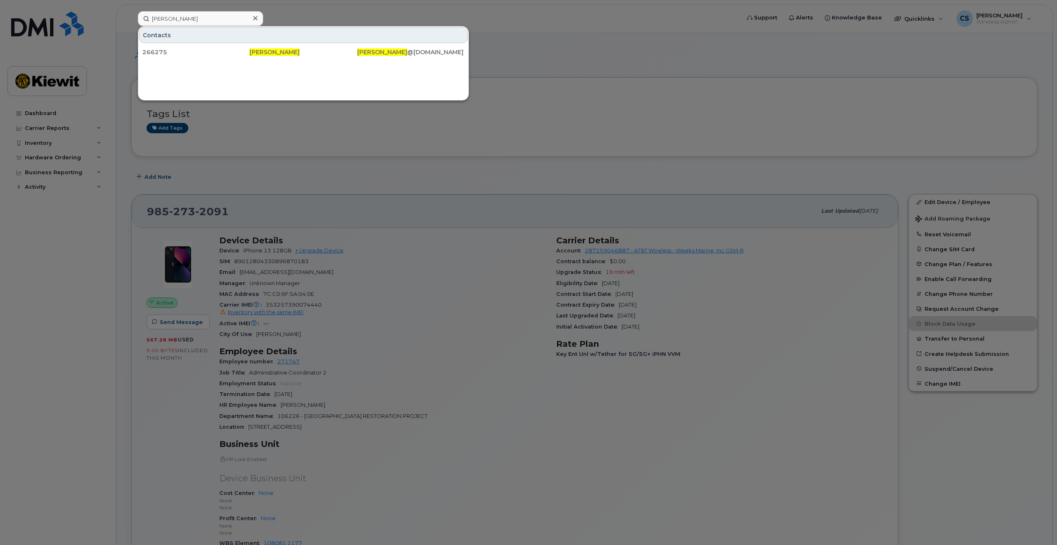
click at [759, 541] on div at bounding box center [528, 272] width 1057 height 545
click at [171, 19] on input "Melissa Thompson" at bounding box center [200, 18] width 125 height 15
paste input "Mathew Cannon"
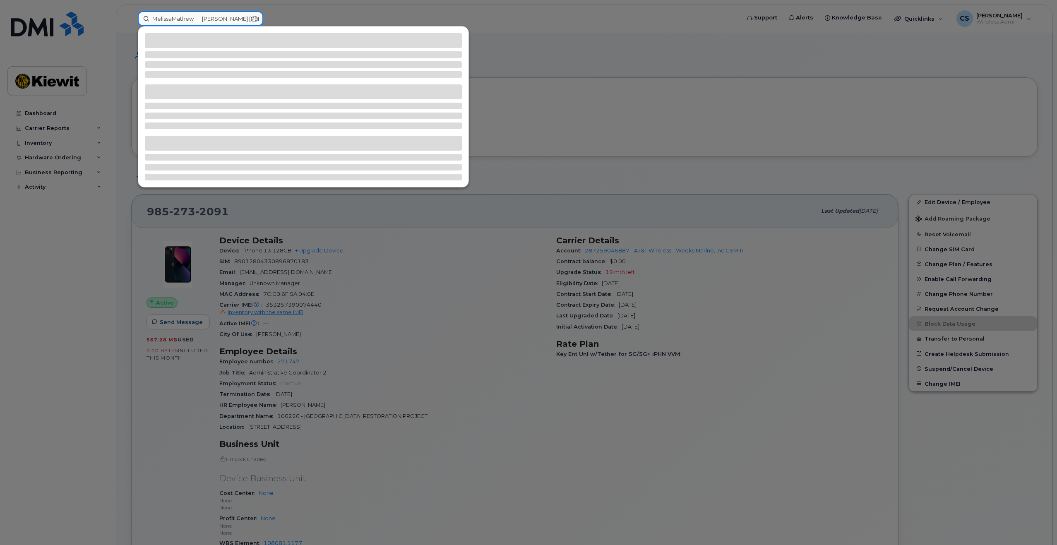
click at [171, 19] on input "MelissaMathew Cannon Thompson" at bounding box center [200, 18] width 125 height 15
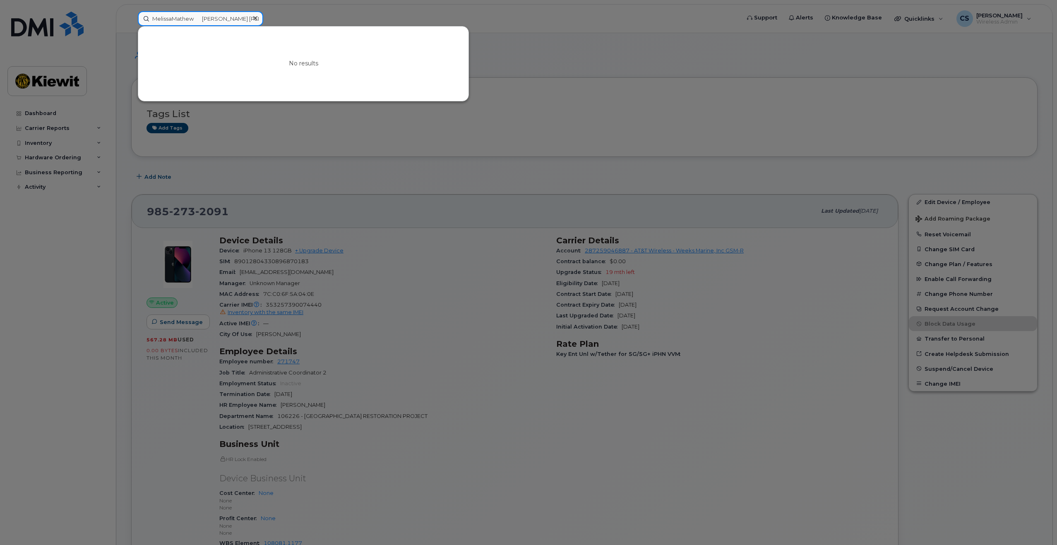
paste input "athew Cann"
click at [186, 14] on input "Mathew Cannon" at bounding box center [200, 18] width 125 height 15
type input "Mathew Cannon"
click at [253, 19] on icon at bounding box center [255, 18] width 4 height 7
click at [217, 18] on input at bounding box center [200, 18] width 125 height 15
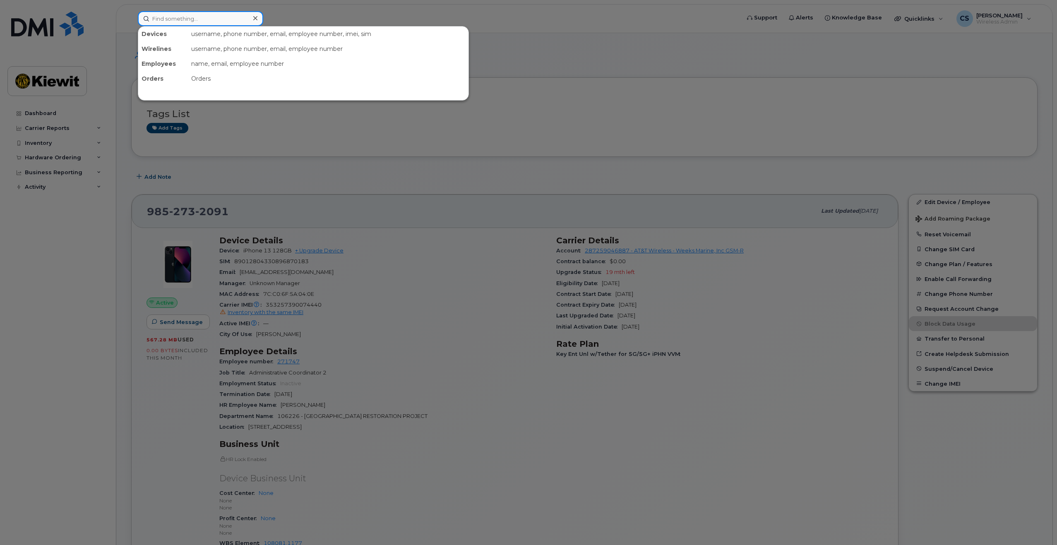
paste input "Robert Bendell"
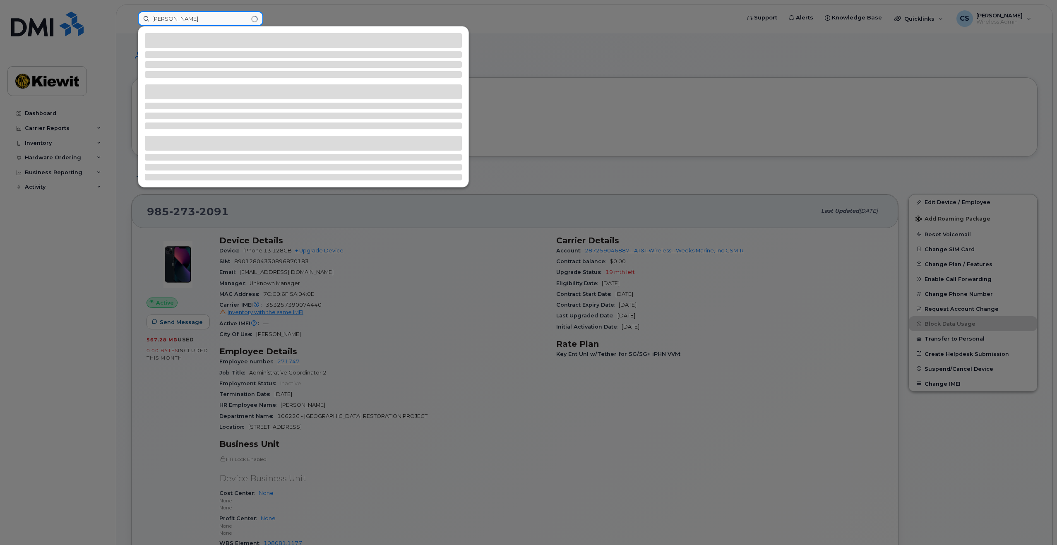
click at [174, 19] on input "Robert Bendell" at bounding box center [200, 18] width 125 height 15
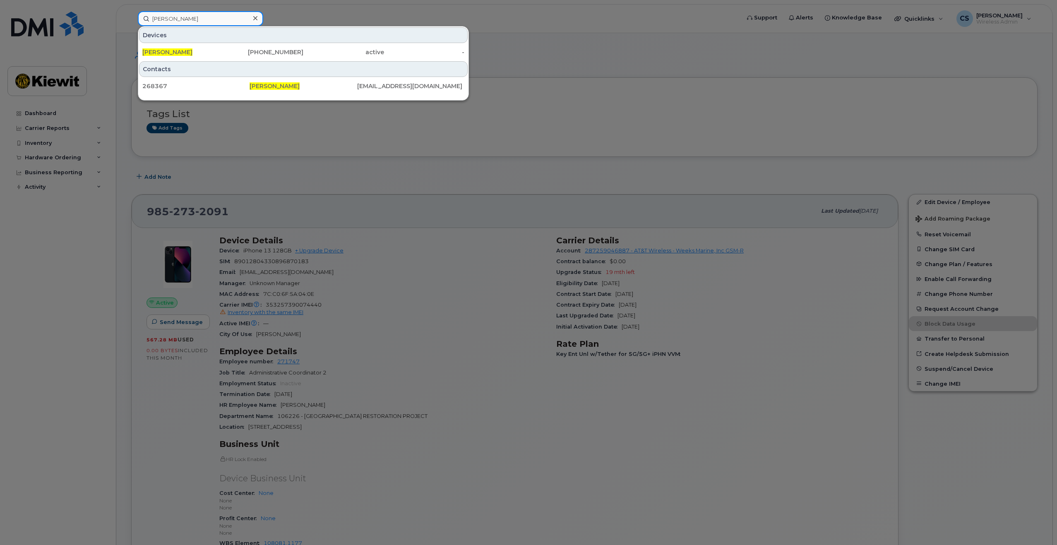
type input "Robert Bendell"
click at [205, 44] on div "ROBERT BENDELL 908-873-4930 active -" at bounding box center [303, 52] width 330 height 17
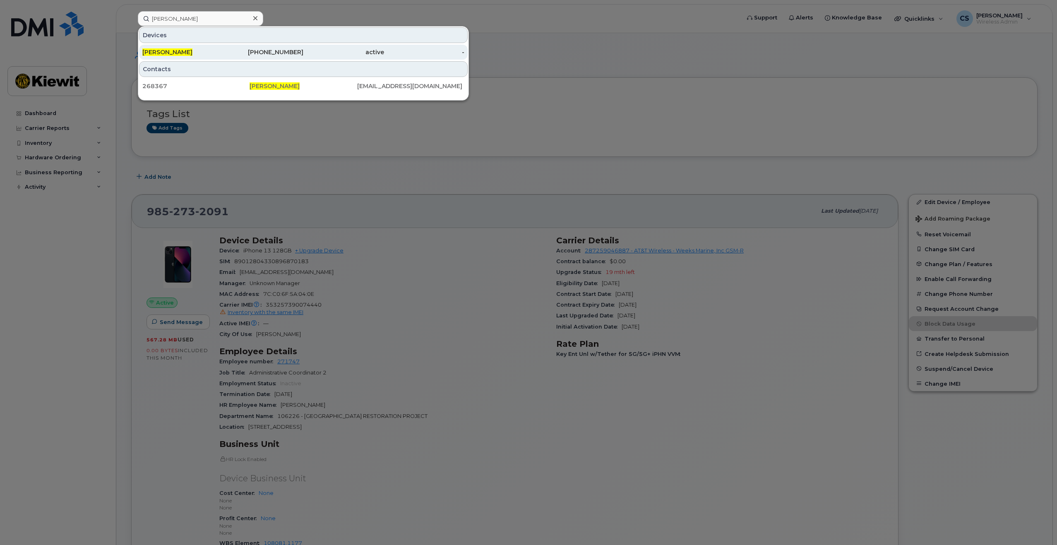
click at [207, 51] on div "ROBERT BENDELL" at bounding box center [182, 52] width 81 height 8
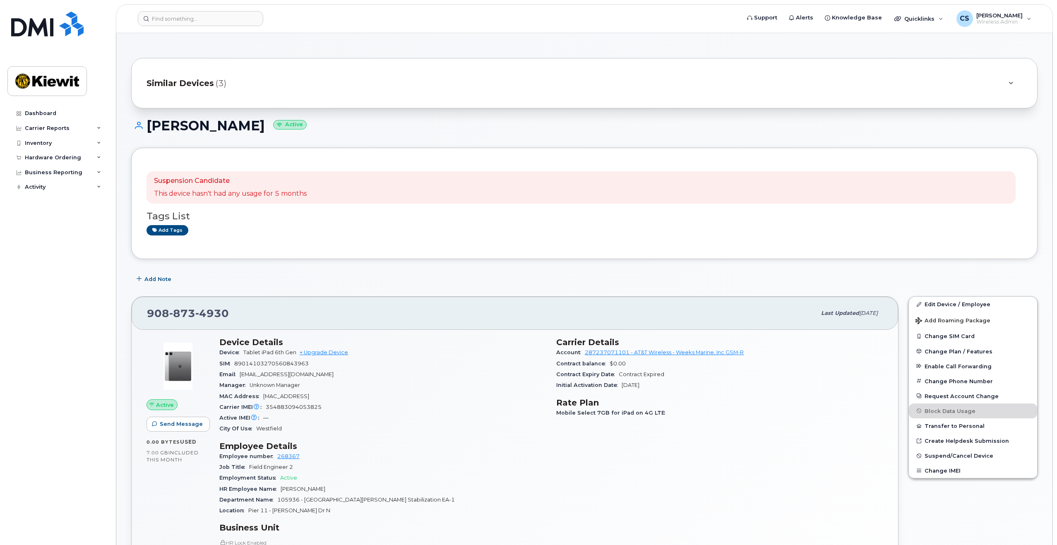
click at [251, 73] on div "Similar Devices (3)" at bounding box center [584, 83] width 907 height 51
click at [247, 92] on div "Similar Devices (3)" at bounding box center [573, 83] width 853 height 20
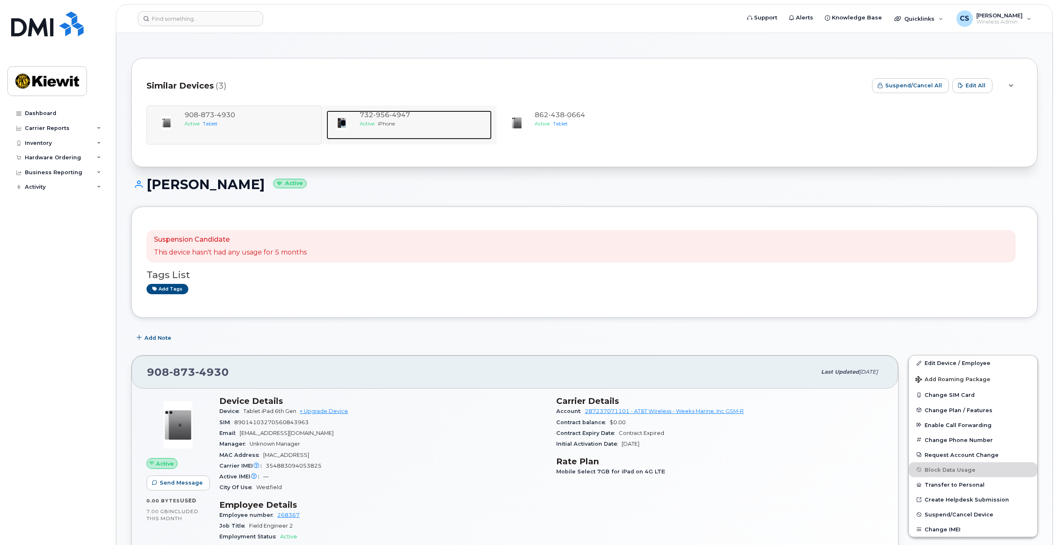
click at [453, 124] on div "Active iPhone" at bounding box center [424, 123] width 129 height 7
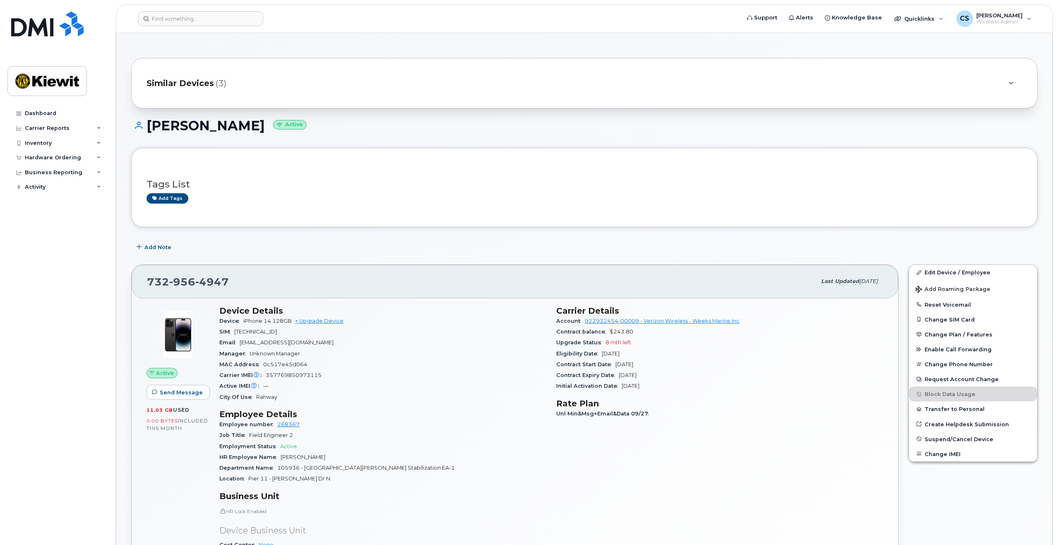
click at [295, 87] on div "Similar Devices (3)" at bounding box center [573, 83] width 853 height 20
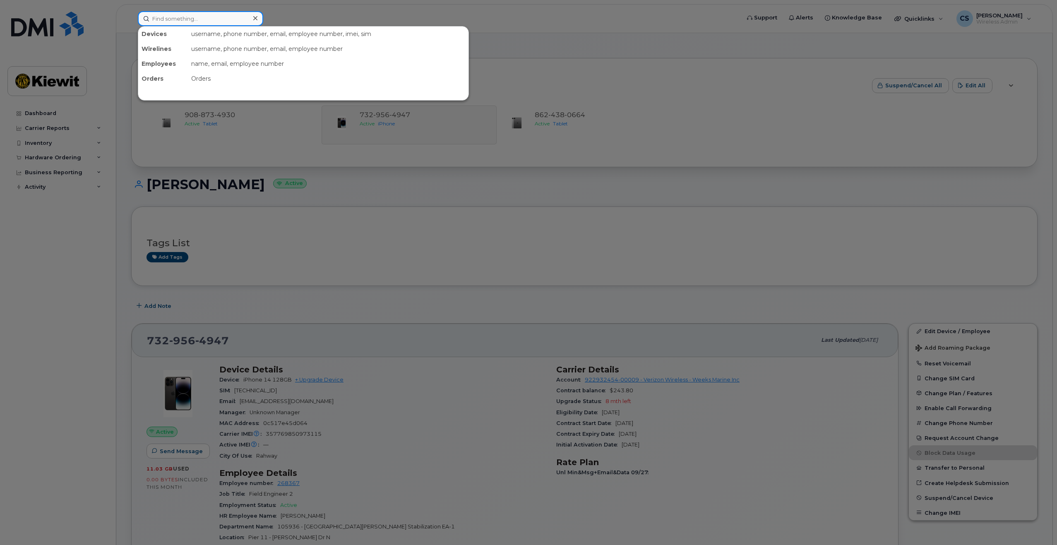
click at [205, 21] on input at bounding box center [200, 18] width 125 height 15
paste input "Adrian Malvarez"
click at [177, 17] on input "Adrian Malvarez" at bounding box center [200, 18] width 125 height 15
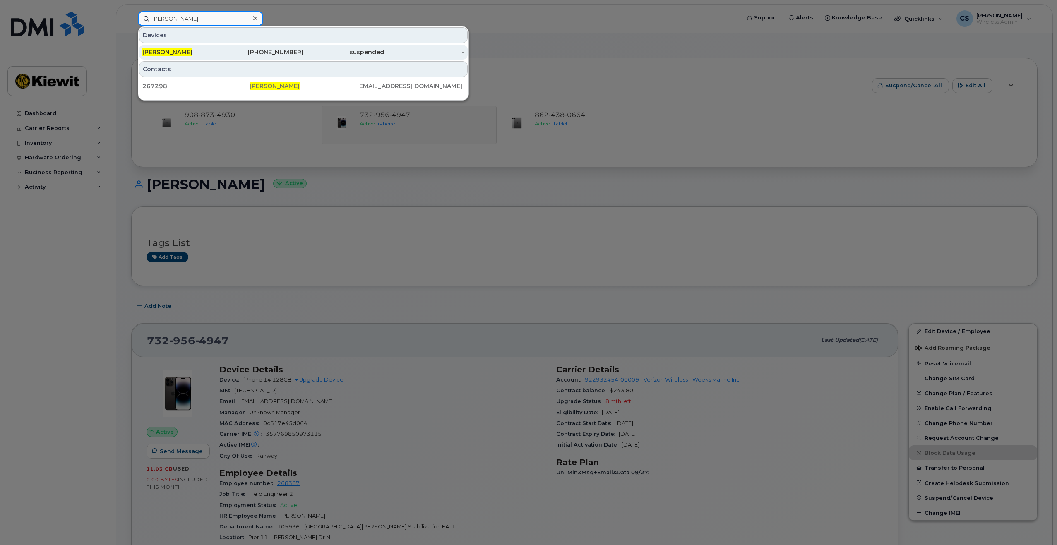
type input "[PERSON_NAME]"
click at [203, 48] on div "ADRIAN MALVAREZ" at bounding box center [182, 52] width 81 height 8
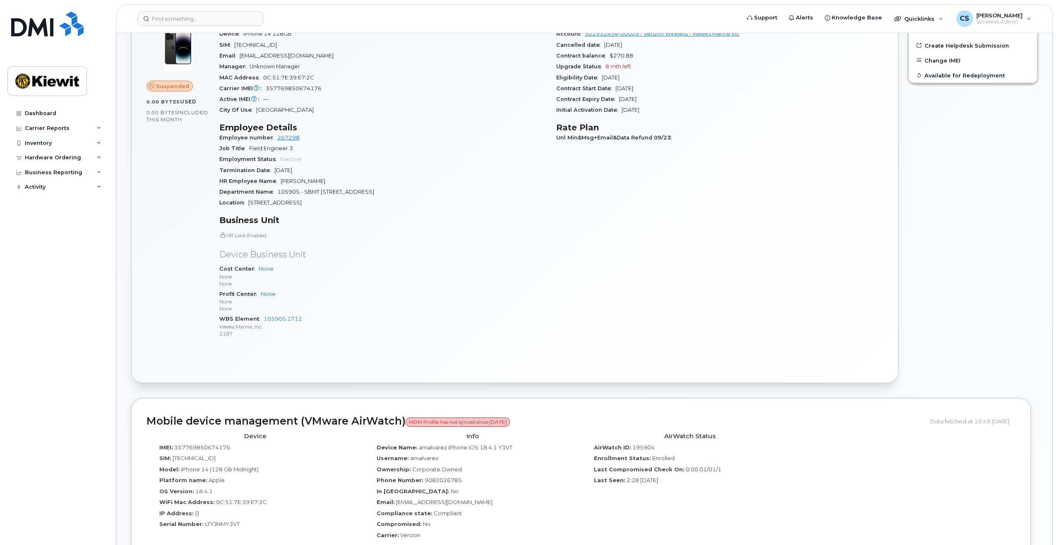
scroll to position [373, 0]
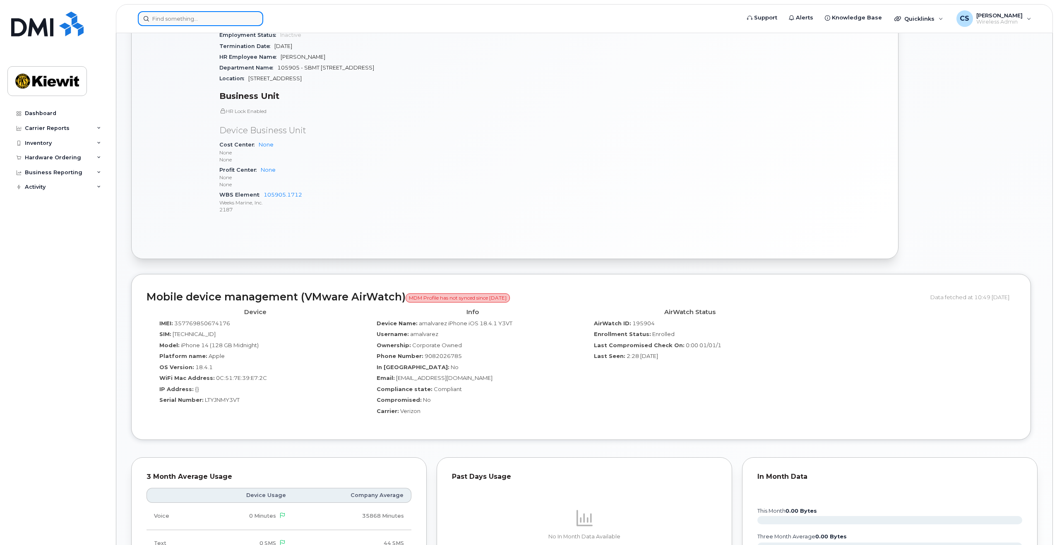
click at [160, 23] on input at bounding box center [200, 18] width 125 height 15
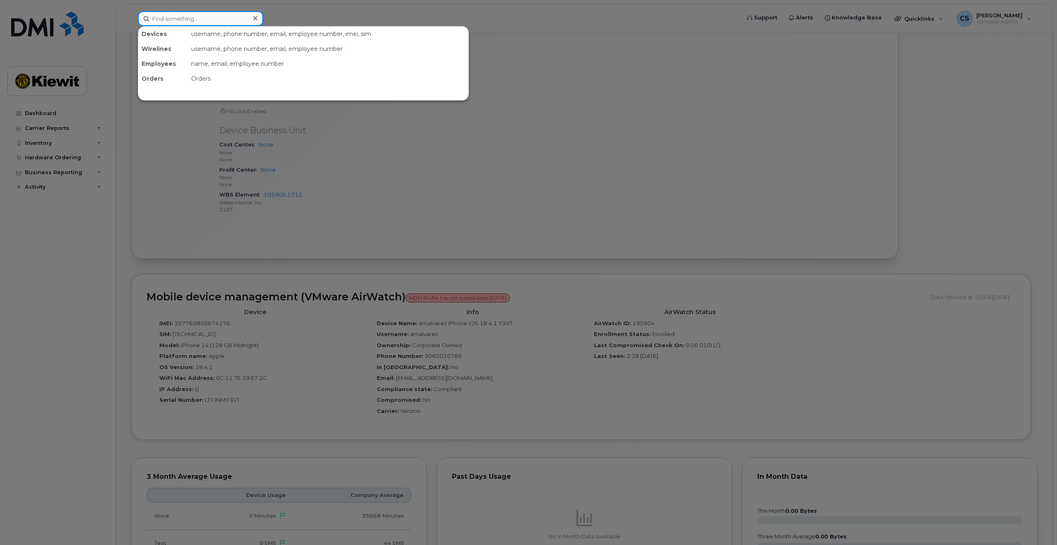
paste input "[PERSON_NAME]"
click at [188, 20] on input "Norman Bright" at bounding box center [200, 18] width 125 height 15
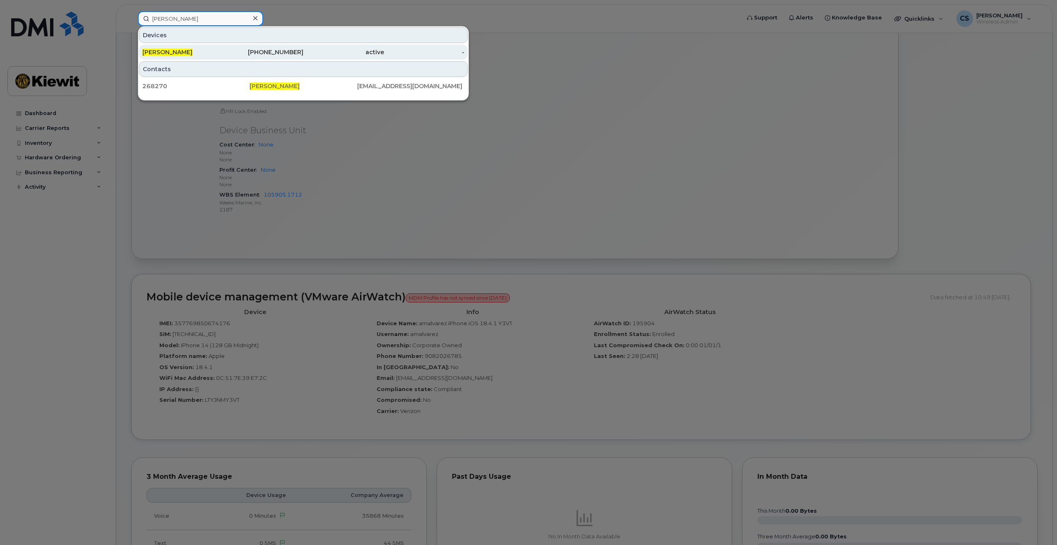
type input "[PERSON_NAME]"
click at [332, 48] on div "active" at bounding box center [343, 52] width 81 height 8
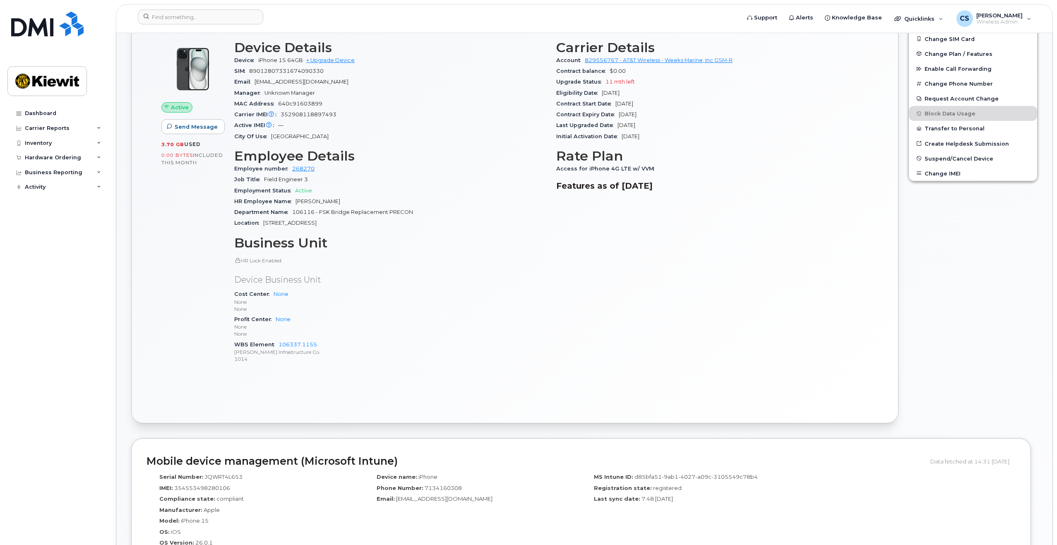
scroll to position [166, 0]
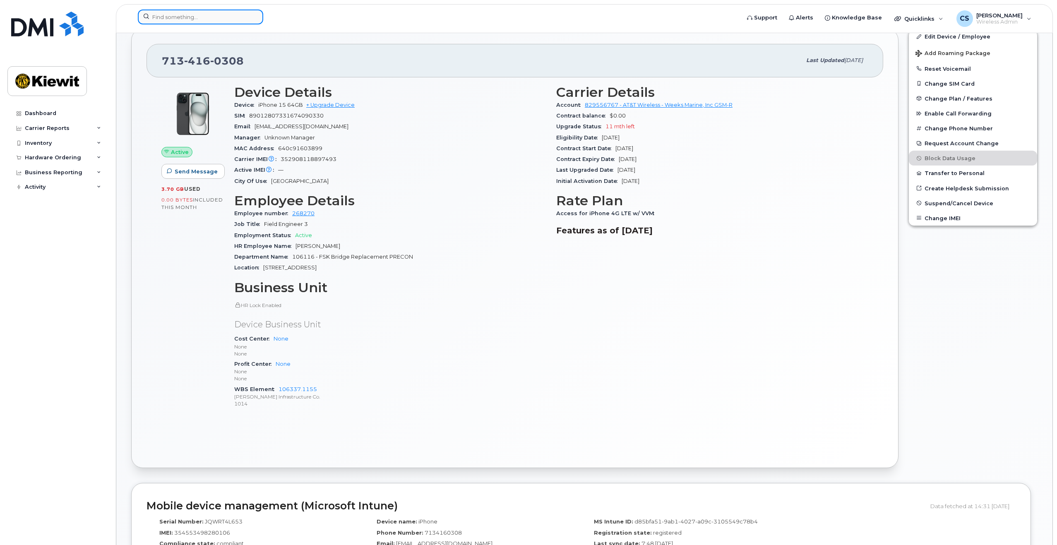
click at [239, 16] on input at bounding box center [200, 17] width 125 height 15
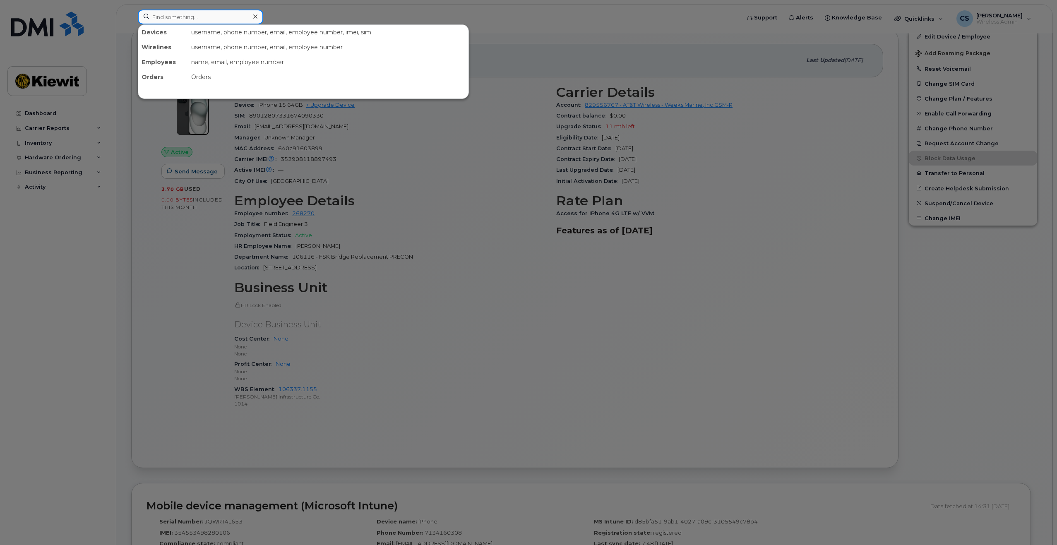
paste input "Adam Brunet"
click at [177, 21] on input "Adam Brunet" at bounding box center [200, 17] width 125 height 15
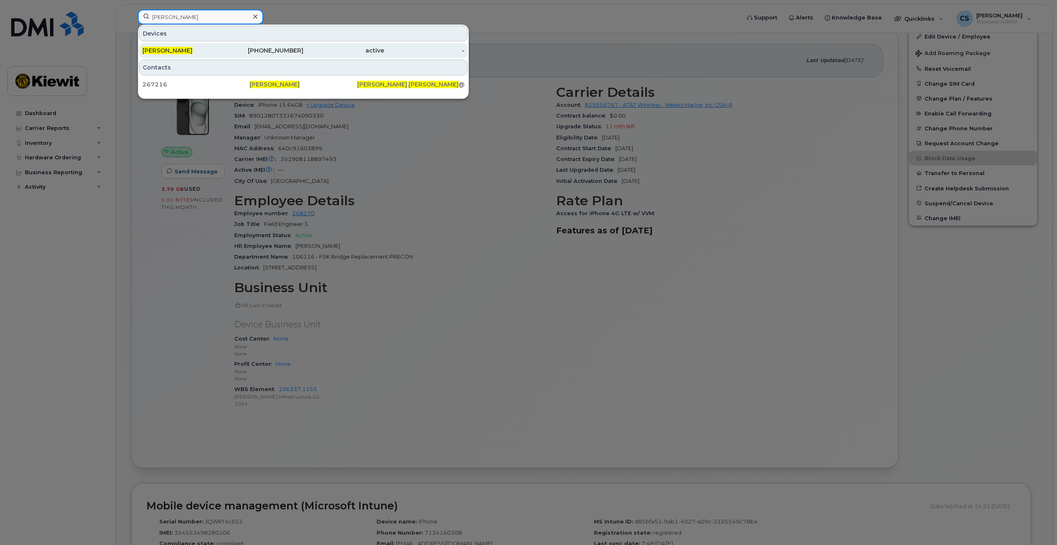
type input "[PERSON_NAME]"
click at [213, 50] on div "ADAM BRUNET" at bounding box center [182, 50] width 81 height 8
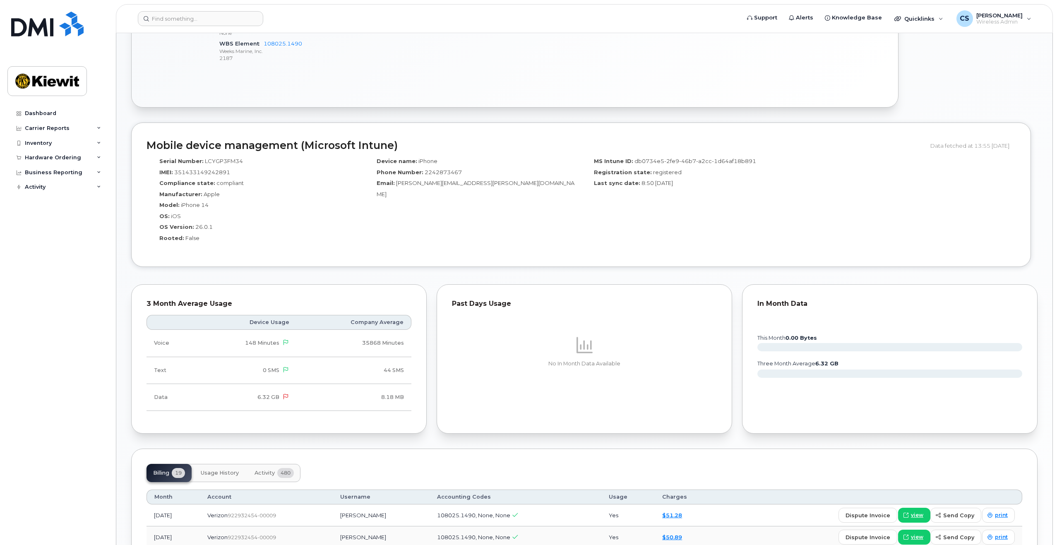
scroll to position [497, 0]
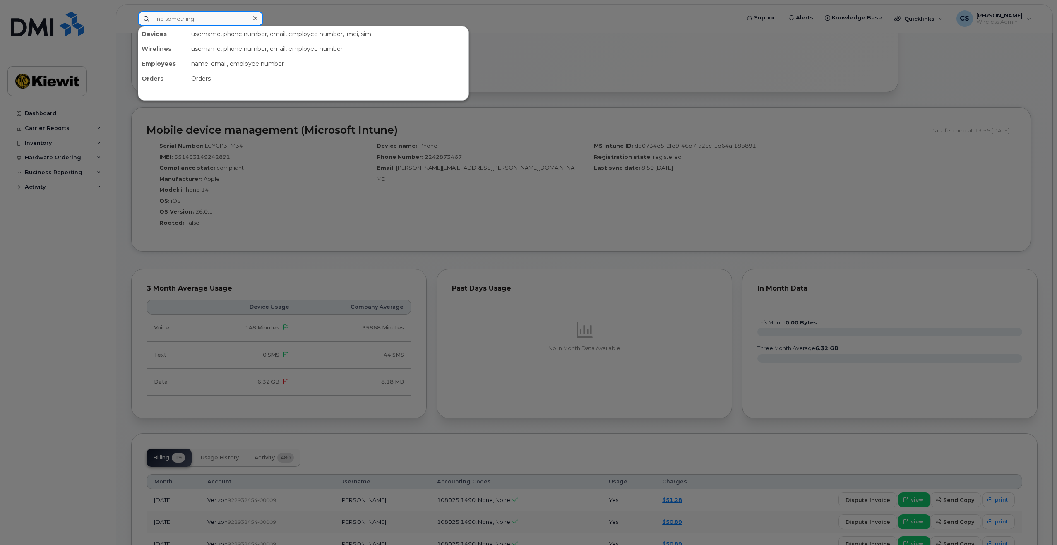
click at [204, 19] on input at bounding box center [200, 18] width 125 height 15
paste input "Tug Robert"
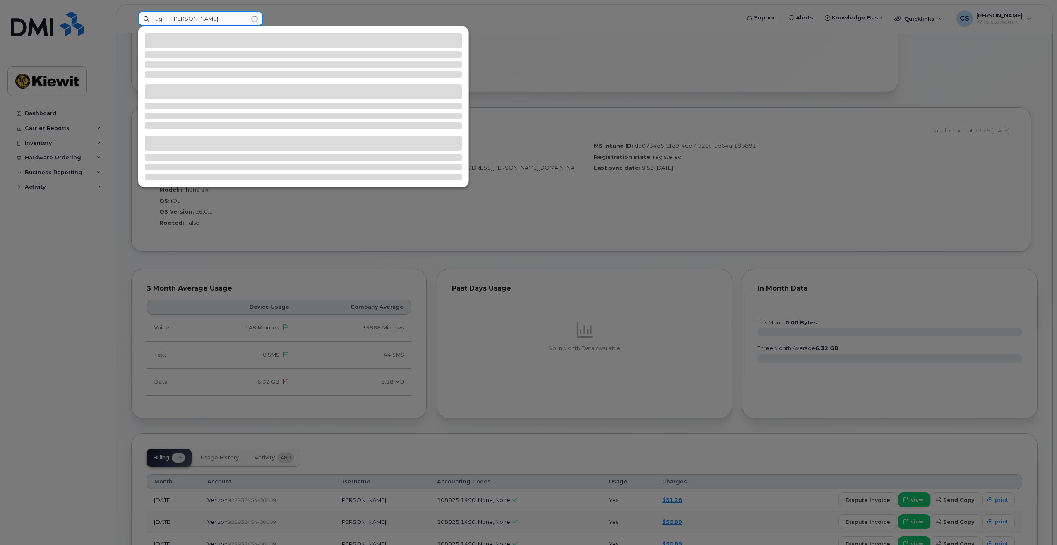
click at [161, 19] on input "Tug Robert" at bounding box center [200, 18] width 125 height 15
click at [166, 19] on input "Tug Robert" at bounding box center [200, 18] width 125 height 15
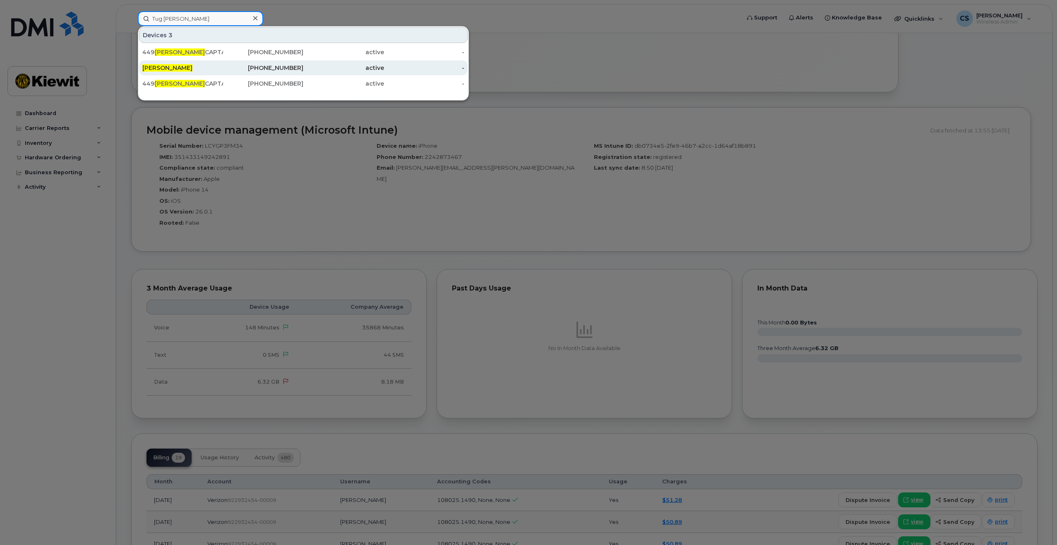
type input "Tug Robert"
click at [239, 67] on div "908-500-1529" at bounding box center [263, 68] width 81 height 8
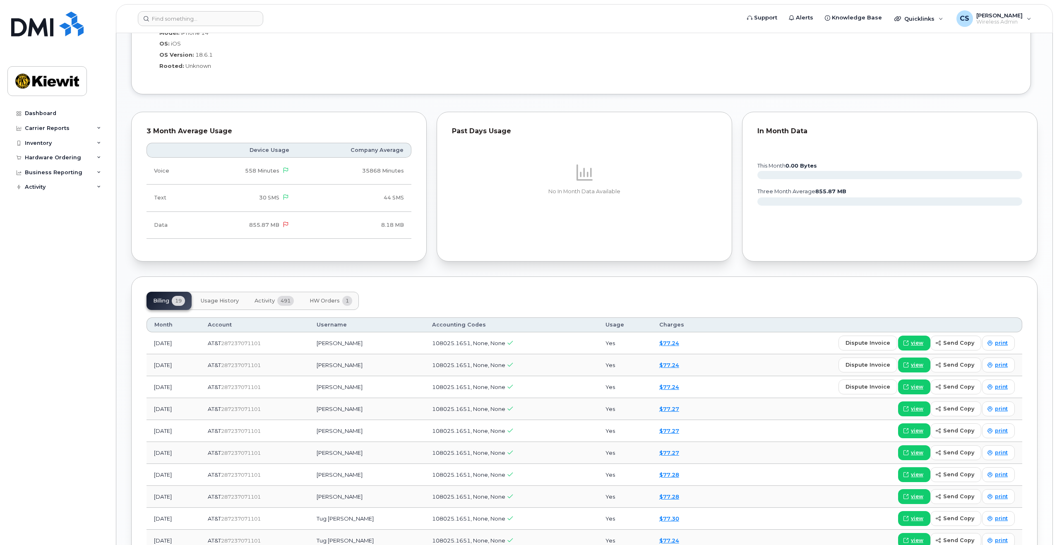
scroll to position [828, 0]
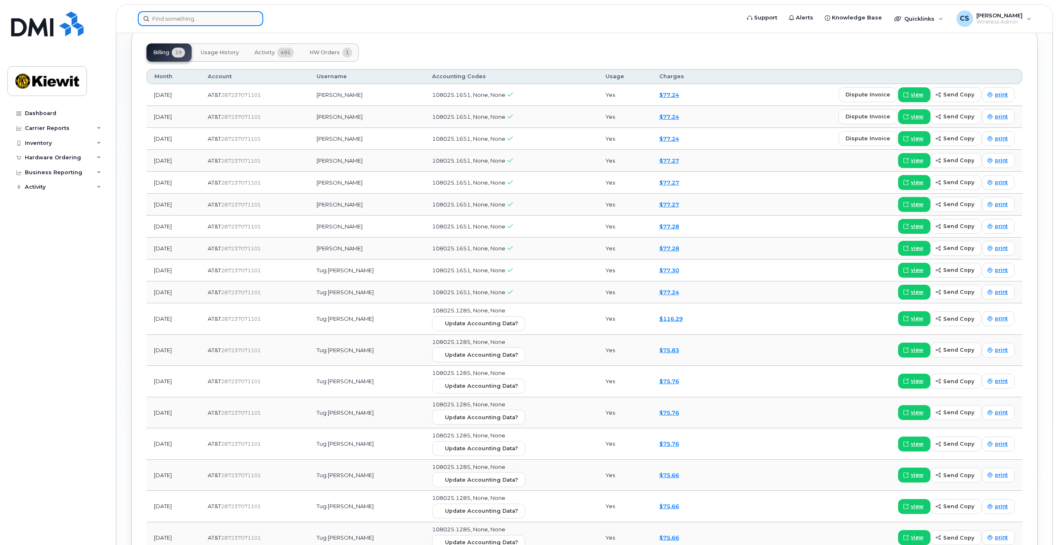
click at [164, 16] on input at bounding box center [200, 18] width 125 height 15
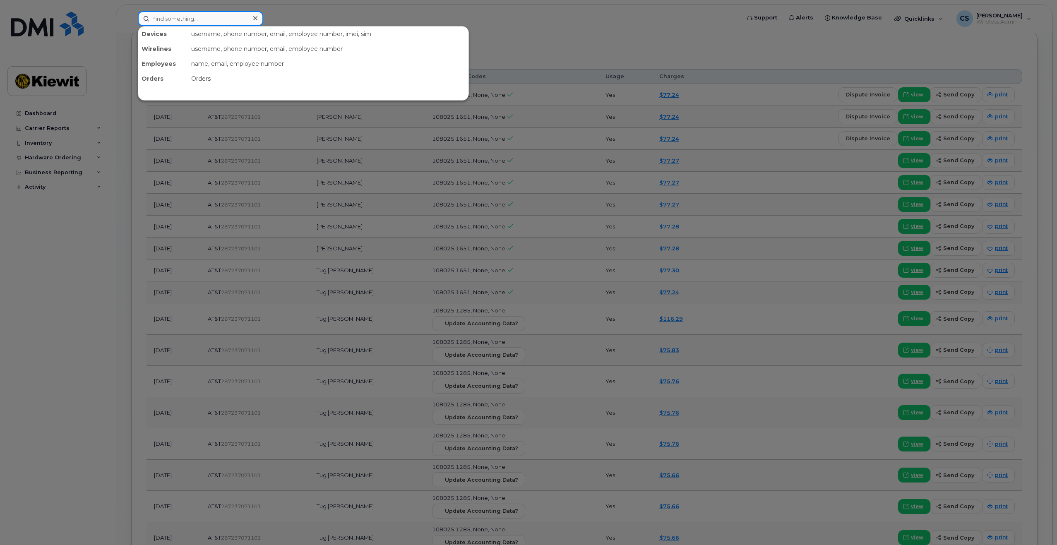
paste input "Steven Curbelo"
drag, startPoint x: 170, startPoint y: 18, endPoint x: 174, endPoint y: 18, distance: 4.2
click at [171, 18] on input "Steven Curbelo" at bounding box center [200, 18] width 125 height 15
click at [174, 18] on input "Steven Curbelo" at bounding box center [200, 18] width 125 height 15
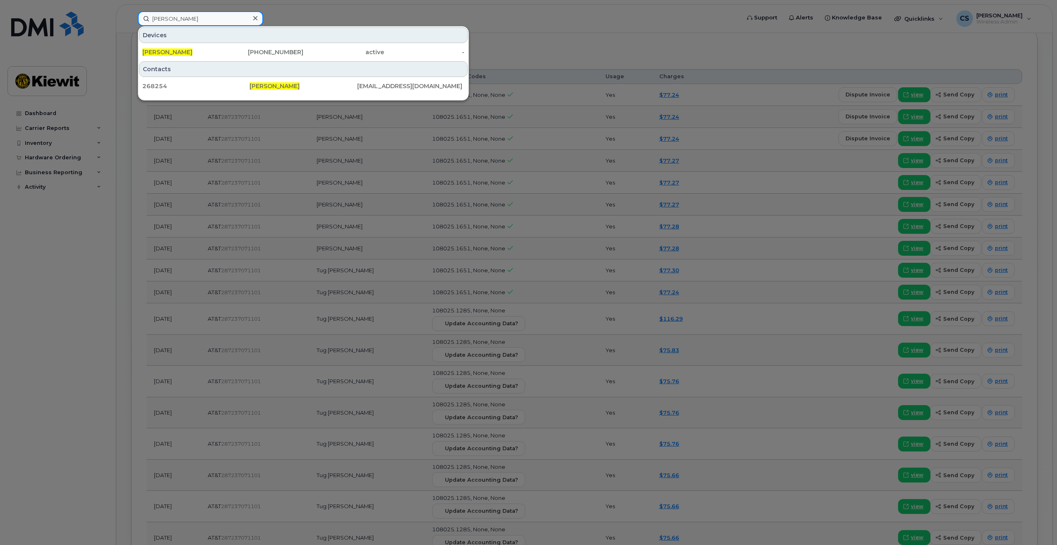
type input "[PERSON_NAME]"
click at [229, 55] on div "973-951-4927" at bounding box center [263, 52] width 81 height 8
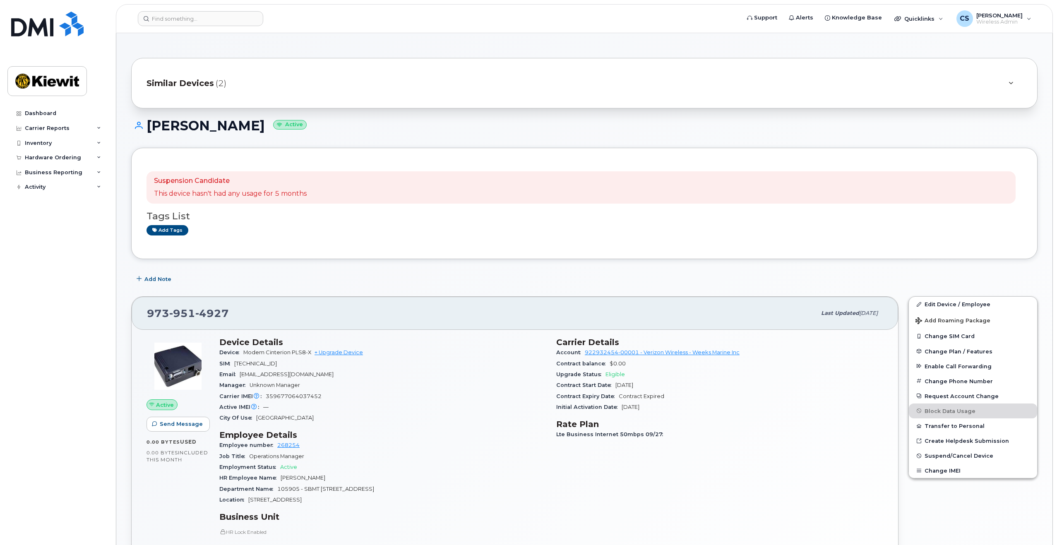
click at [192, 79] on span "Similar Devices" at bounding box center [180, 83] width 67 height 12
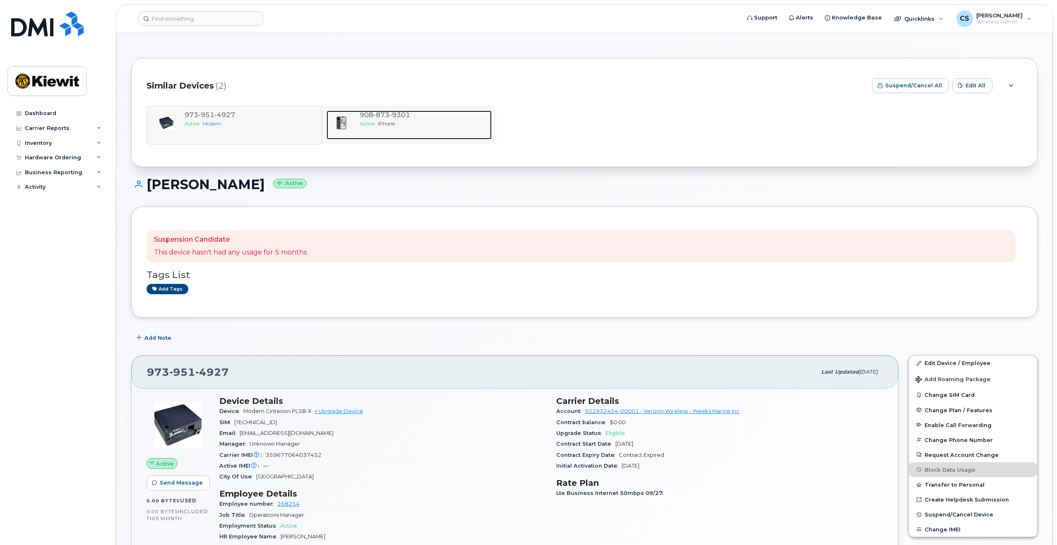
click at [340, 113] on div at bounding box center [342, 123] width 30 height 25
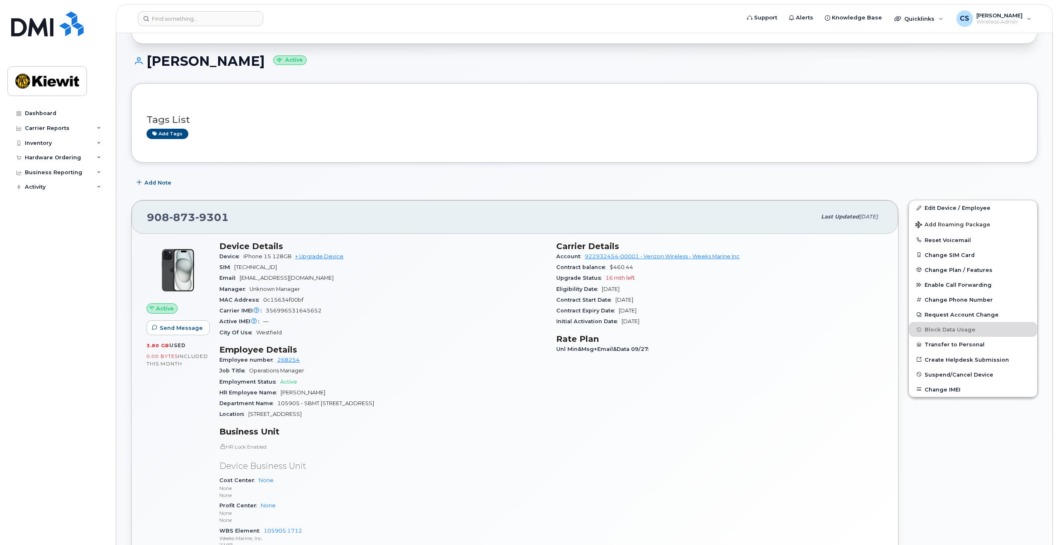
scroll to position [331, 0]
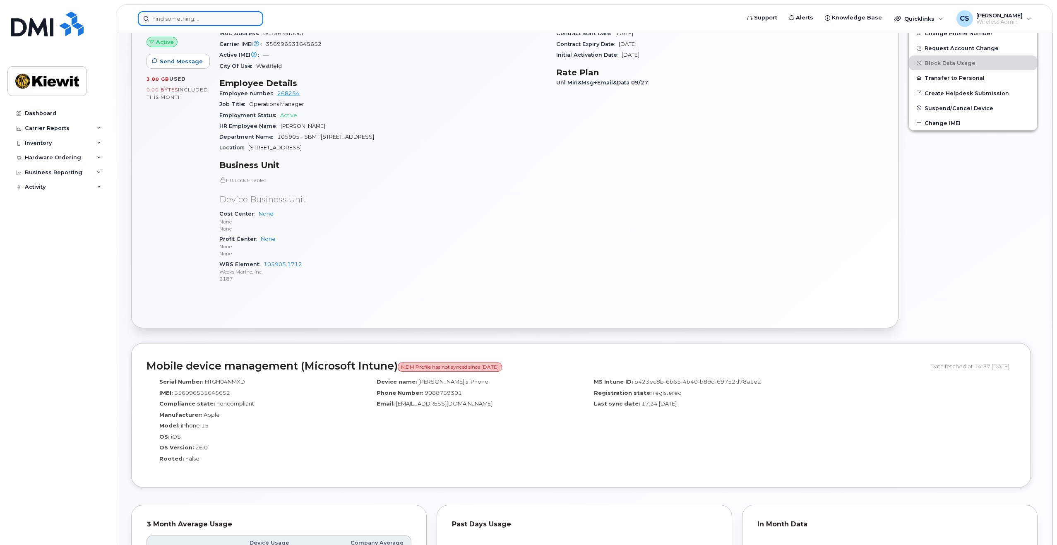
click at [228, 16] on input at bounding box center [200, 18] width 125 height 15
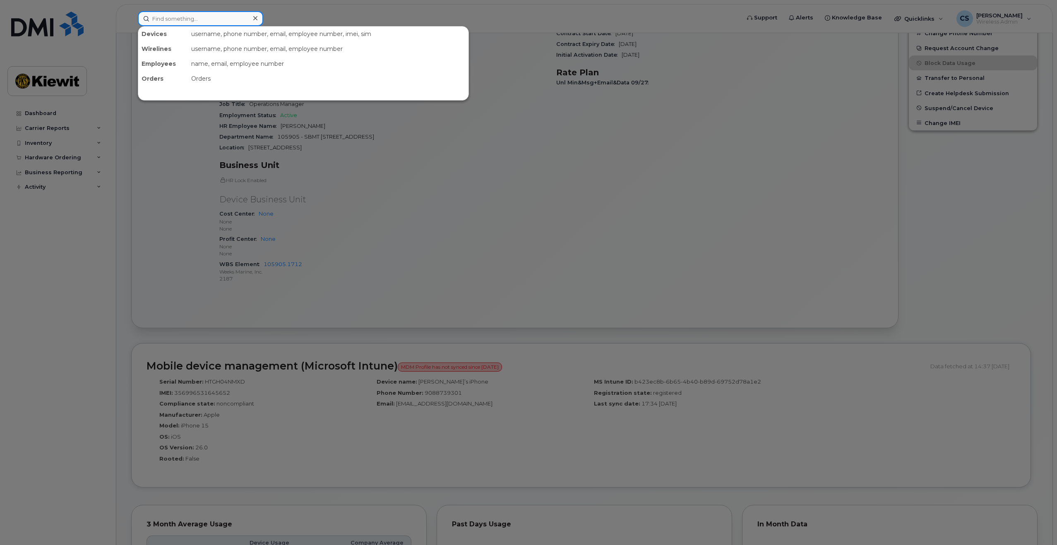
paste input "Margaret Wellins"
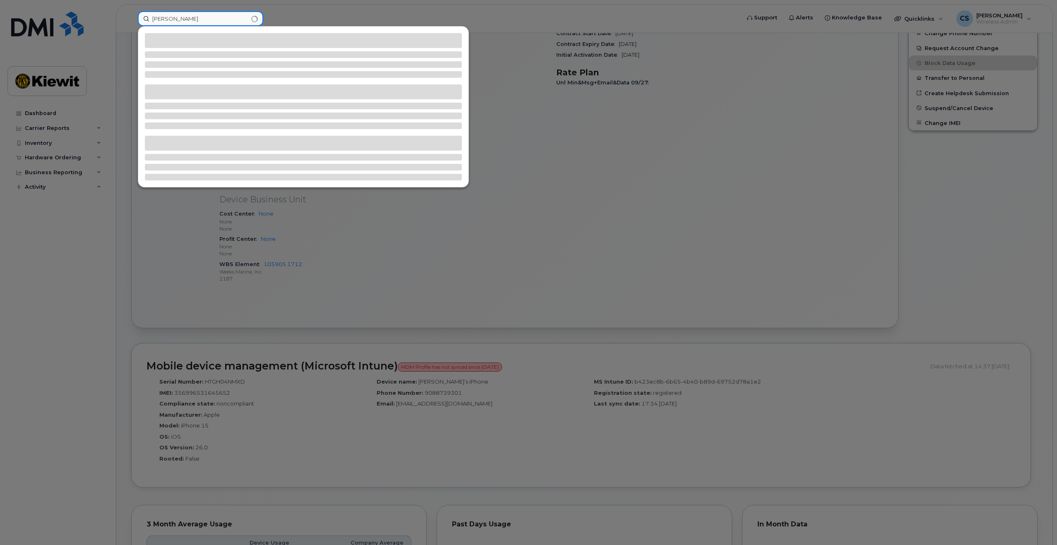
click at [190, 22] on input "Margaret Wellins" at bounding box center [200, 18] width 125 height 15
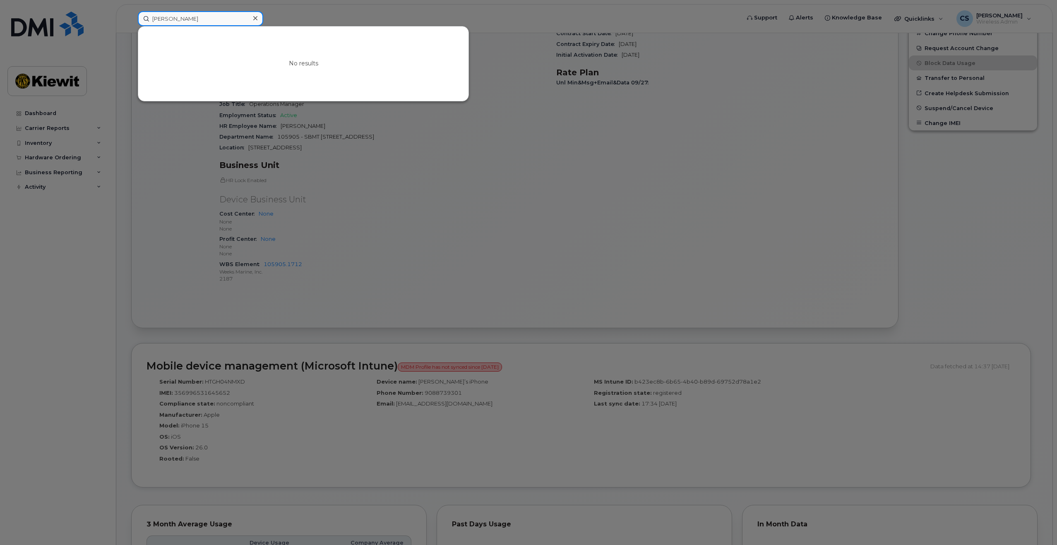
click at [186, 19] on input "Margaret Wellins" at bounding box center [200, 18] width 125 height 15
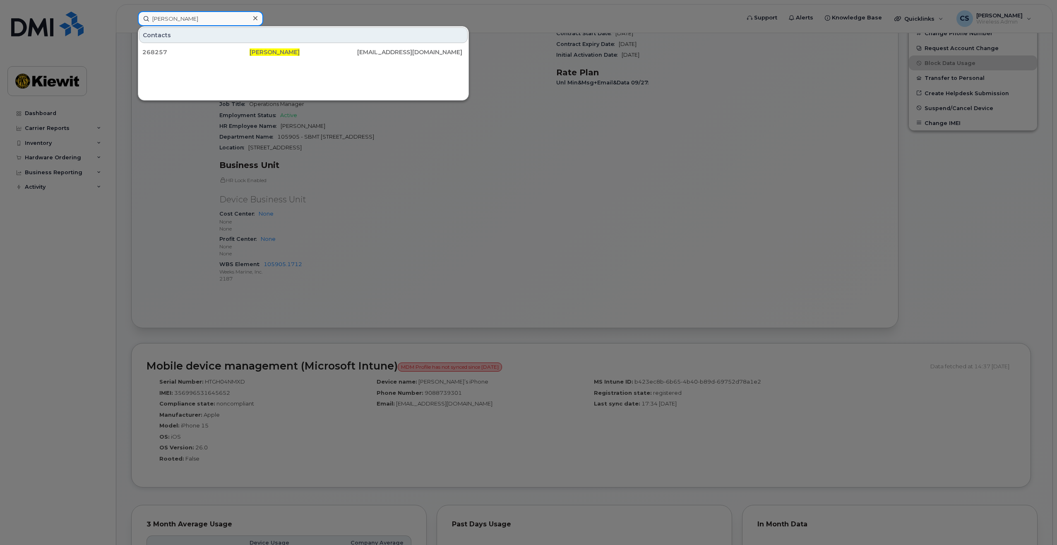
type input "Margaret Wellins"
click at [255, 18] on icon at bounding box center [255, 18] width 4 height 4
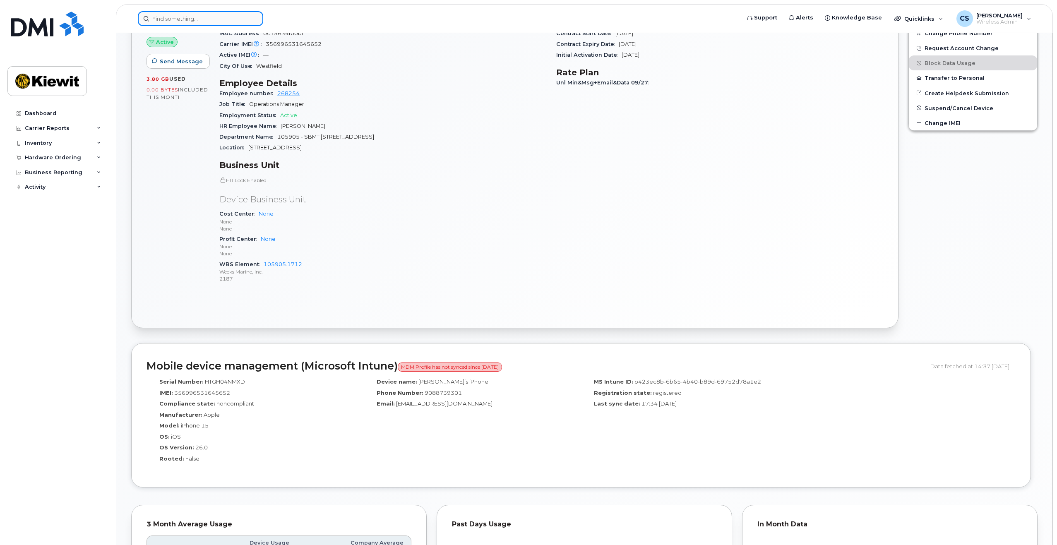
click at [217, 22] on input at bounding box center [200, 18] width 125 height 15
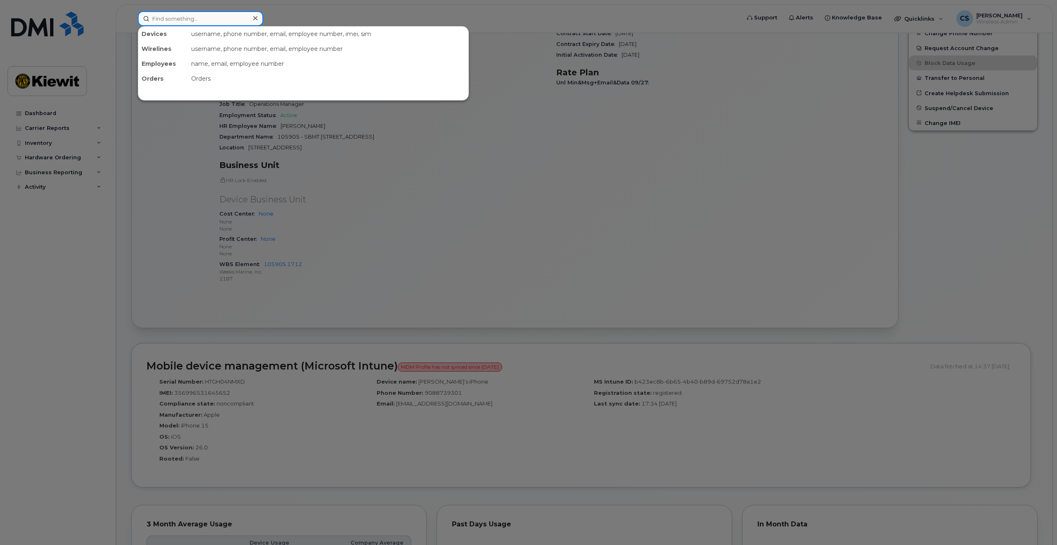
paste input "Brett Fischer"
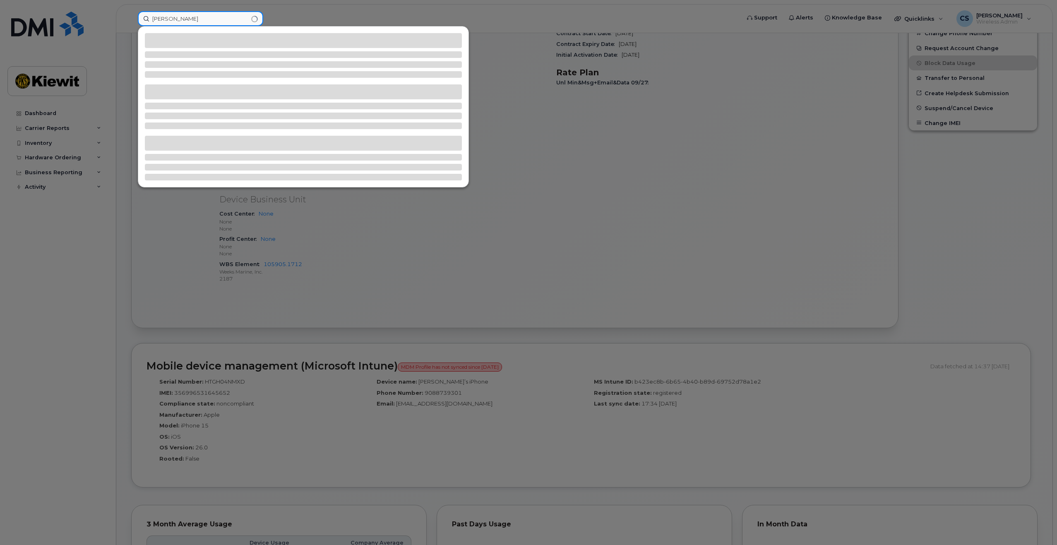
click at [172, 18] on input "Brett Fischer" at bounding box center [200, 18] width 125 height 15
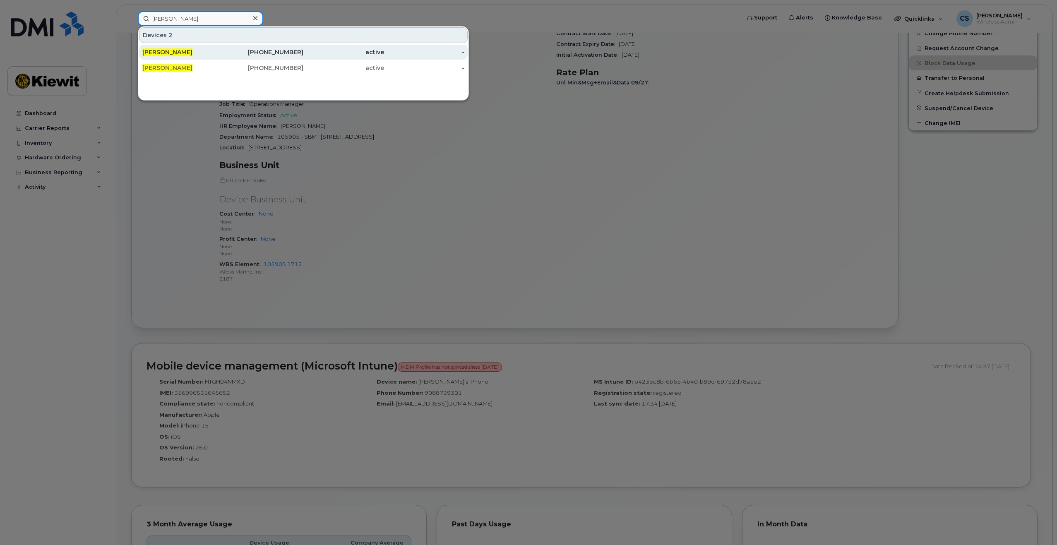
type input "Brett Fischer"
click at [214, 47] on div "BRETT FISCHER" at bounding box center [182, 52] width 81 height 15
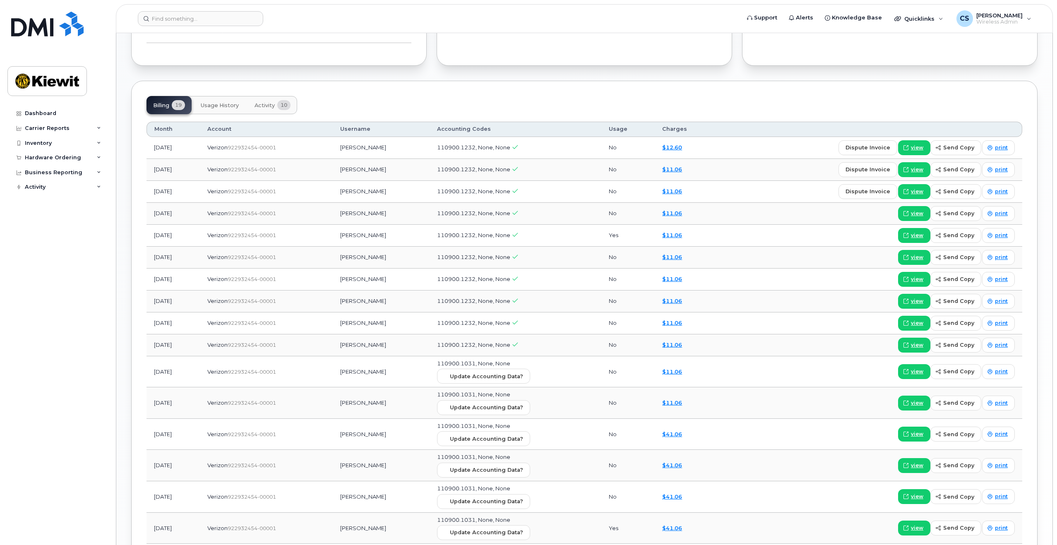
scroll to position [704, 0]
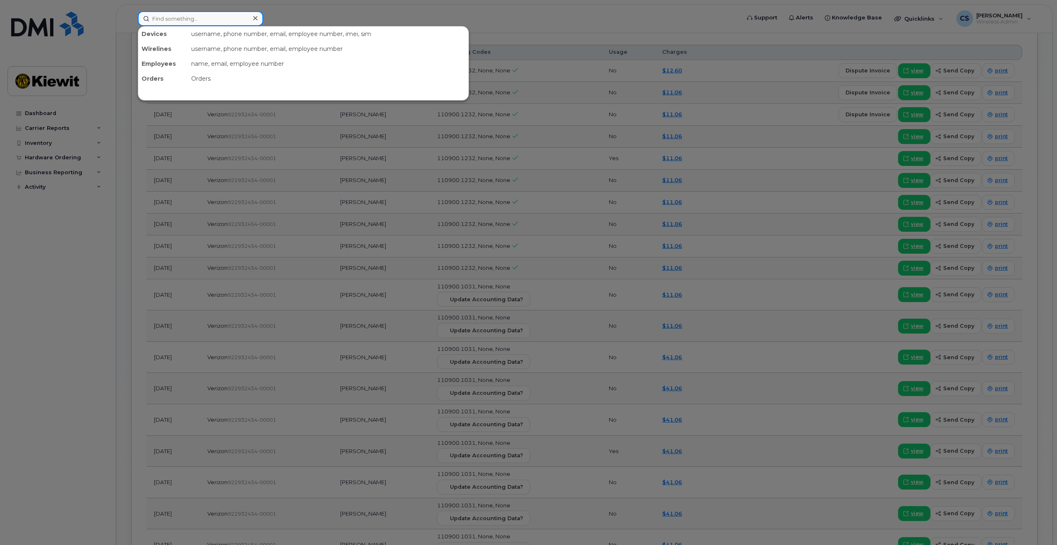
click at [191, 20] on input at bounding box center [200, 18] width 125 height 15
paste input "Brett Fischer"
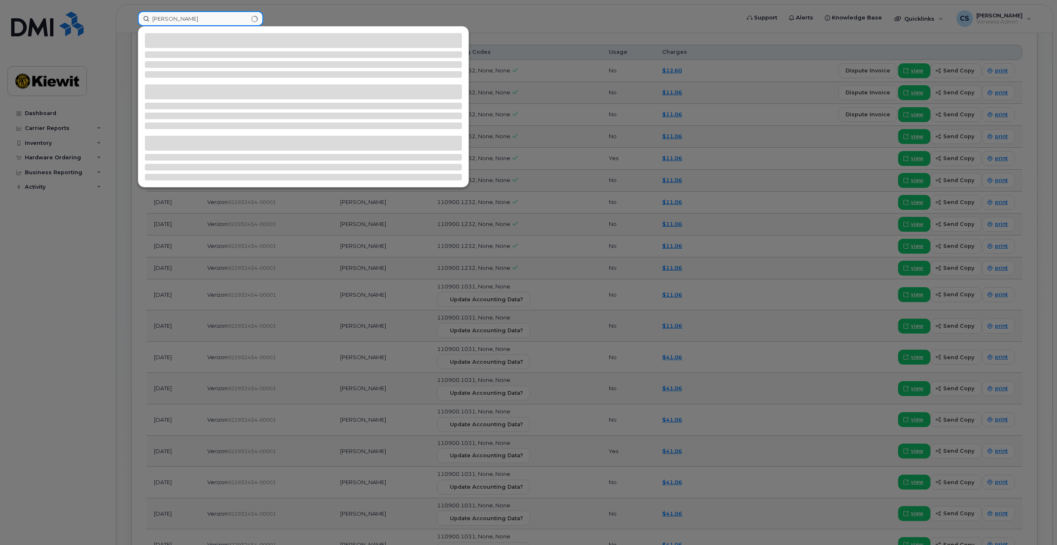
drag, startPoint x: 166, startPoint y: 19, endPoint x: 171, endPoint y: 19, distance: 5.8
click at [169, 19] on input "Brett Fischer" at bounding box center [200, 18] width 125 height 15
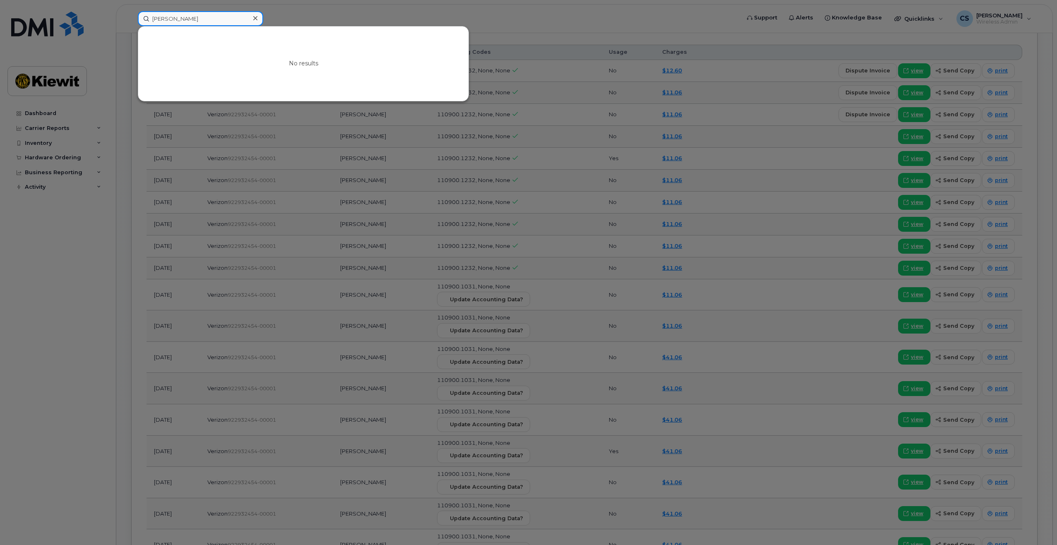
click at [175, 18] on input "Brett Fischer" at bounding box center [200, 18] width 125 height 15
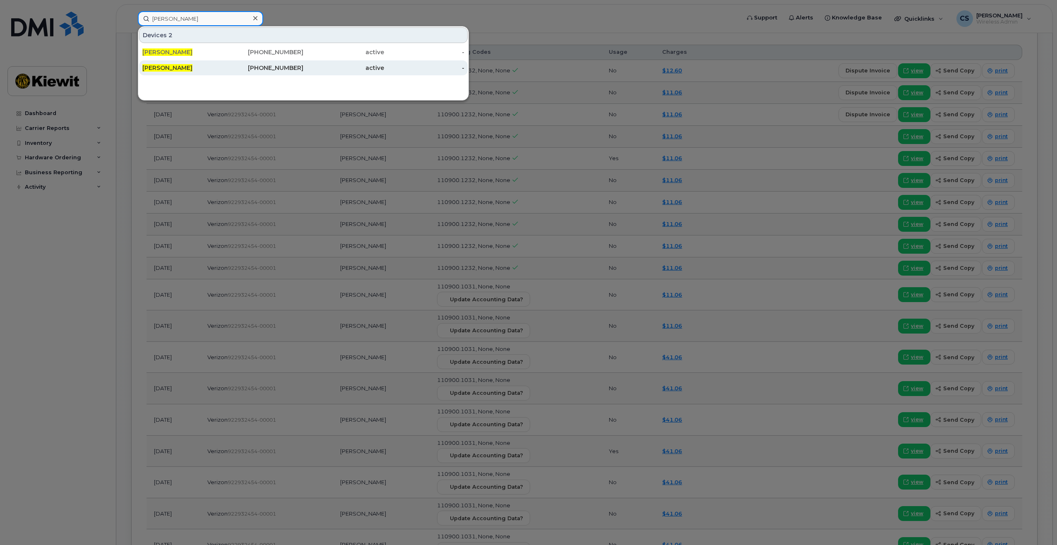
type input "[PERSON_NAME]"
click at [211, 69] on div "[PERSON_NAME]" at bounding box center [182, 68] width 81 height 8
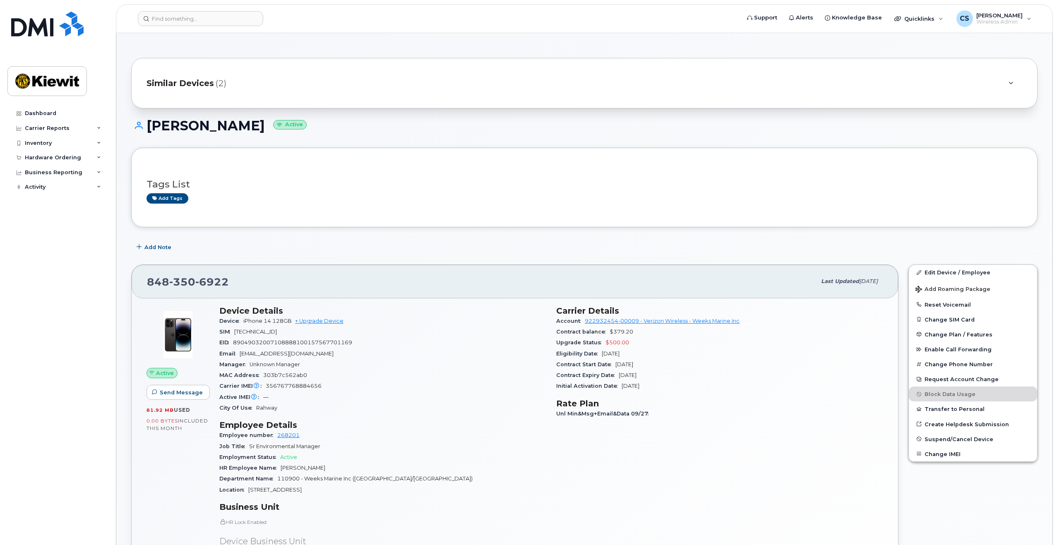
click at [222, 87] on span "(2)" at bounding box center [221, 83] width 11 height 12
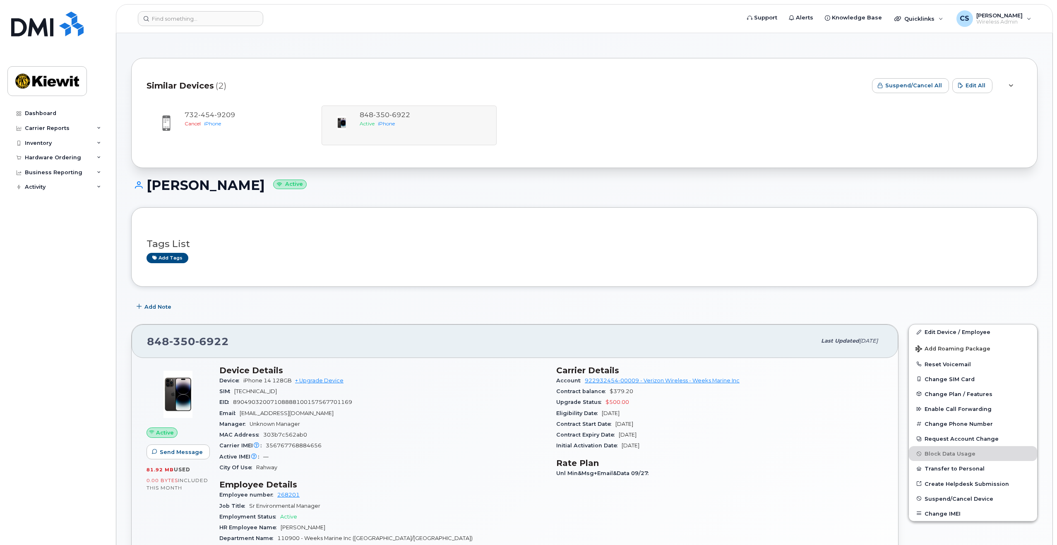
click at [233, 78] on div "Similar Devices (2)" at bounding box center [506, 85] width 719 height 25
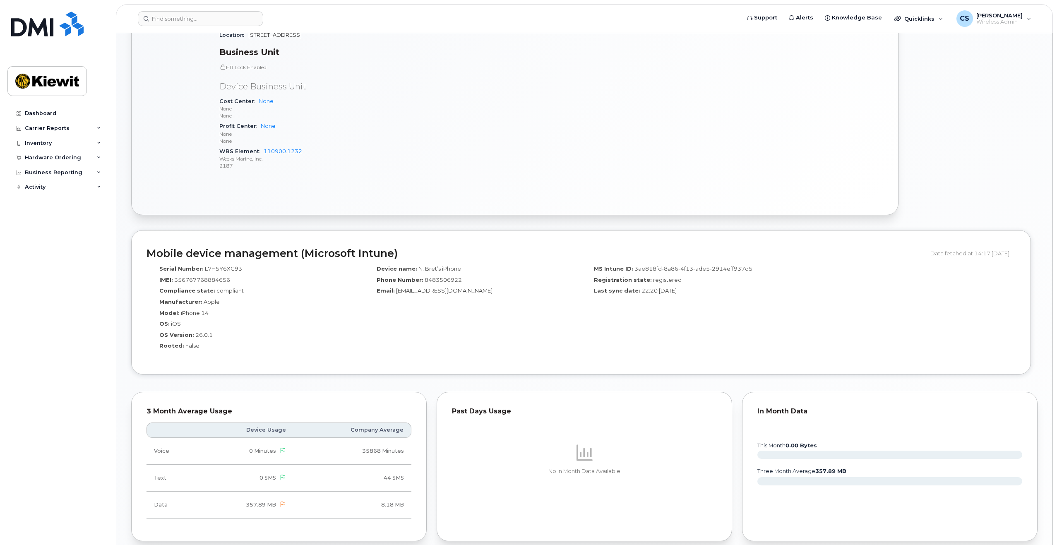
scroll to position [455, 0]
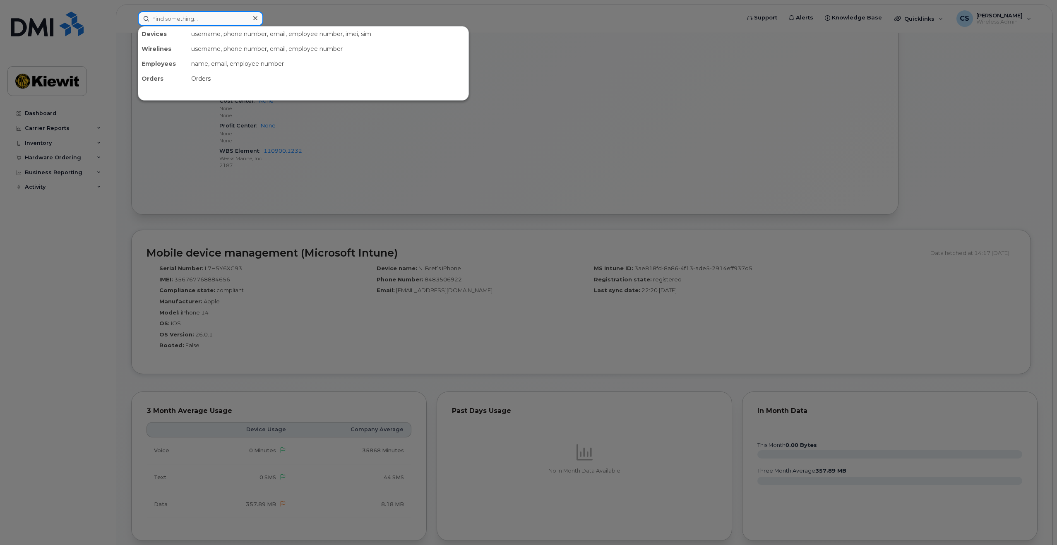
click at [185, 25] on input at bounding box center [200, 18] width 125 height 15
paste input "[PERSON_NAME]"
click at [176, 18] on input "[PERSON_NAME]" at bounding box center [200, 18] width 125 height 15
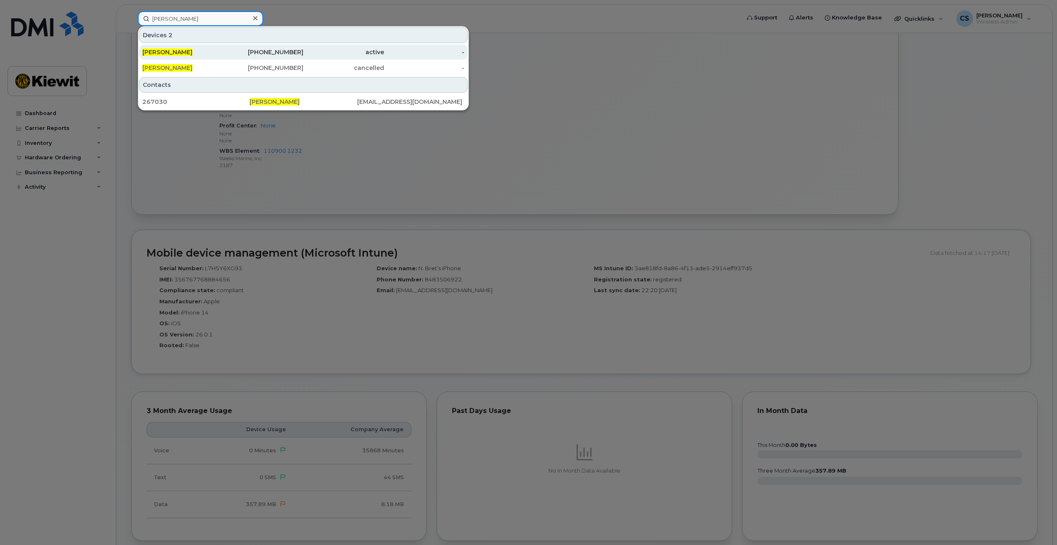
type input "[PERSON_NAME]"
click at [218, 49] on div "[PERSON_NAME]" at bounding box center [182, 52] width 81 height 8
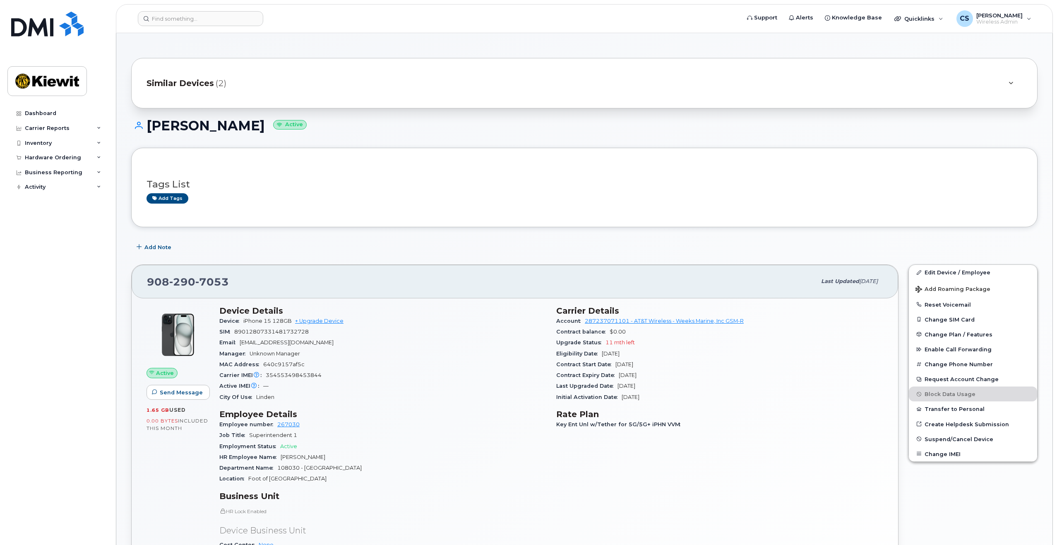
click at [250, 85] on div "Similar Devices (2)" at bounding box center [573, 83] width 853 height 20
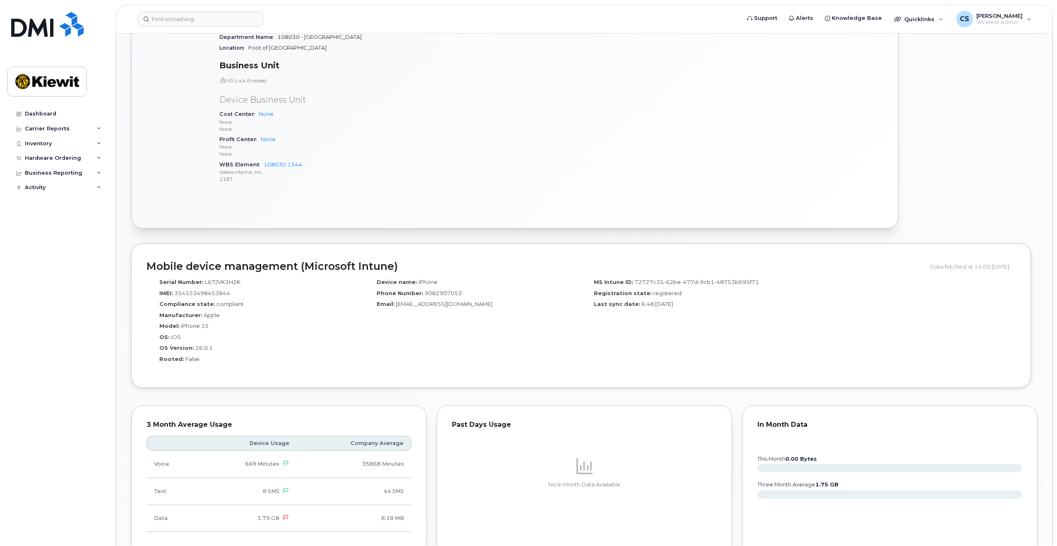
scroll to position [497, 0]
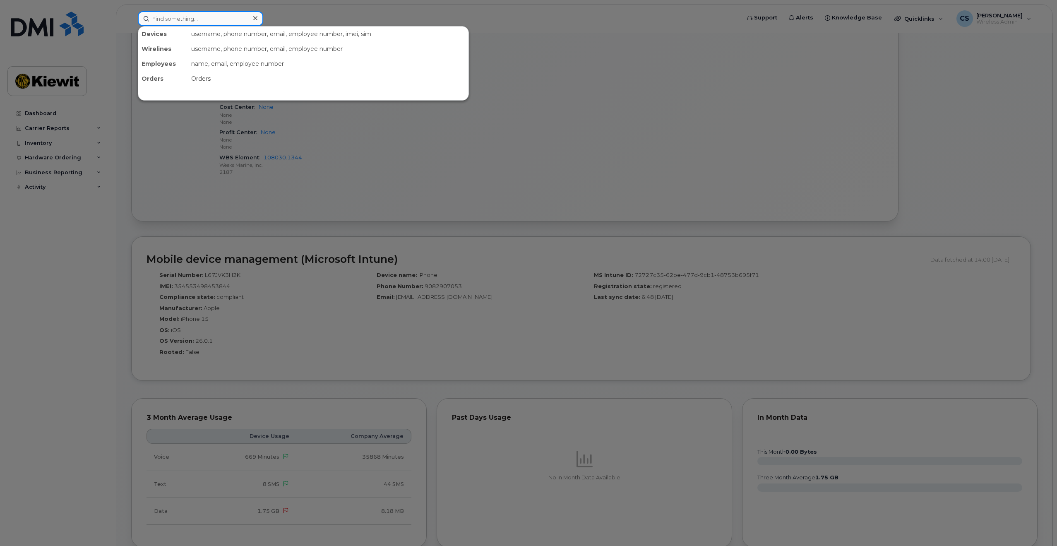
click at [204, 19] on input at bounding box center [200, 18] width 125 height 15
paste input "[PERSON_NAME]"
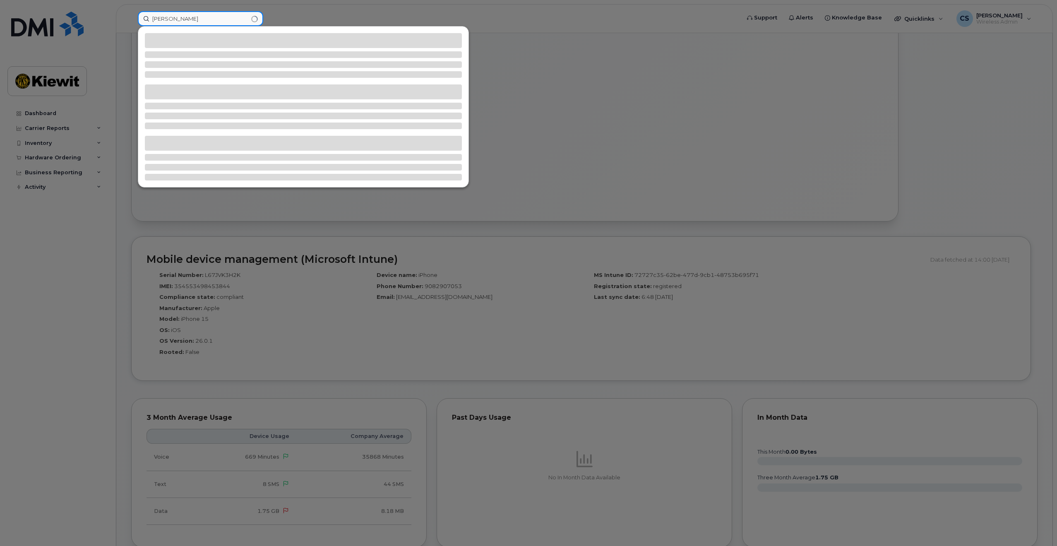
click at [165, 18] on input "[PERSON_NAME]" at bounding box center [200, 18] width 125 height 15
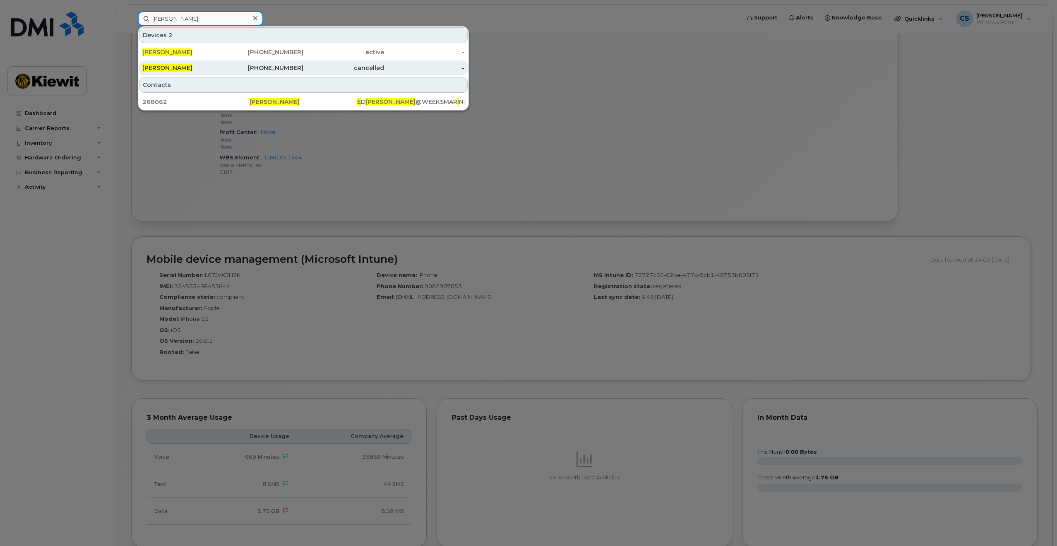
type input "[PERSON_NAME]"
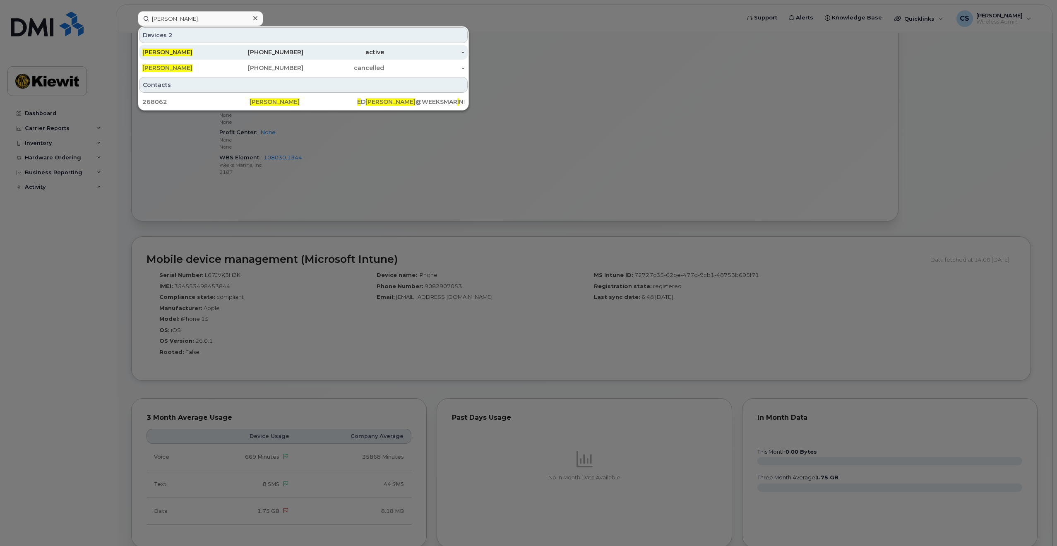
click at [212, 51] on div "[PERSON_NAME]" at bounding box center [182, 52] width 81 height 8
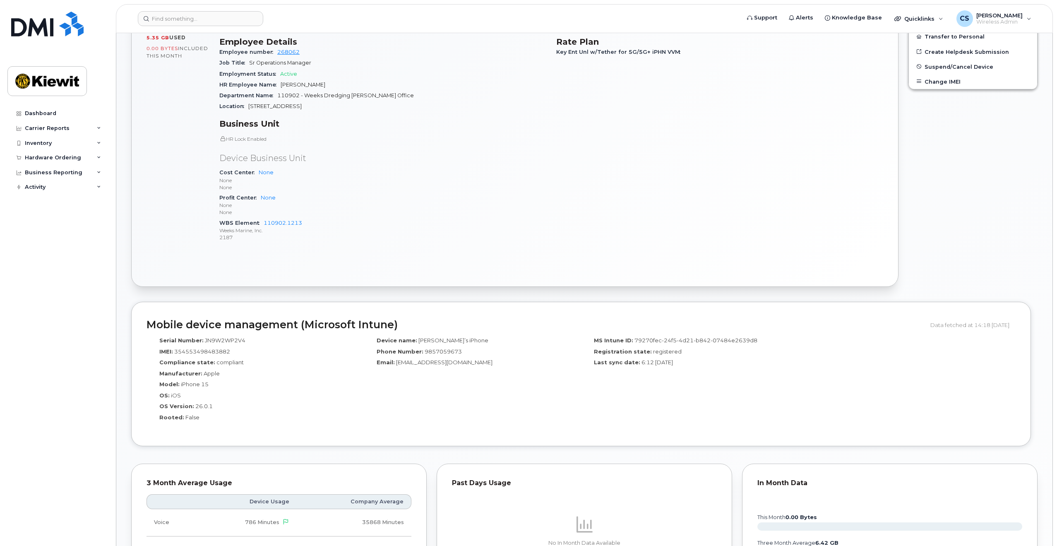
scroll to position [331, 0]
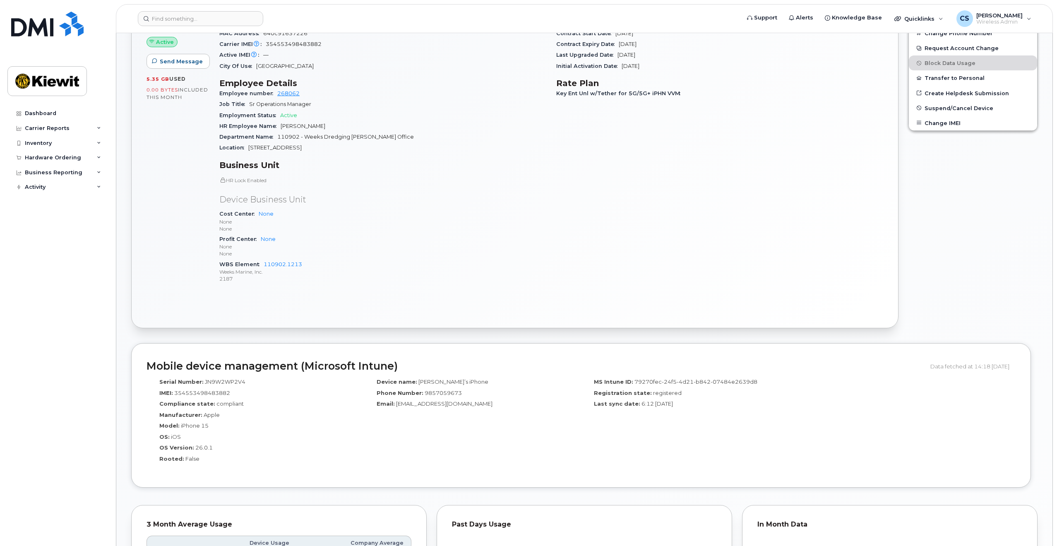
click at [657, 327] on div "Active Send Message 5.35 GB  used 0.00 Bytes  included this month Device Detail…" at bounding box center [515, 147] width 767 height 361
